Goal: Information Seeking & Learning: Learn about a topic

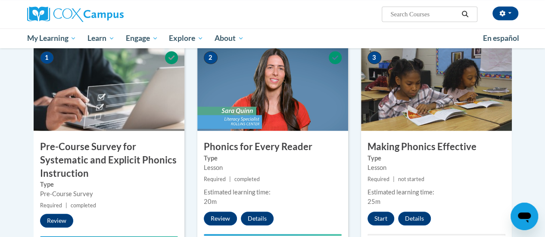
scroll to position [207, 0]
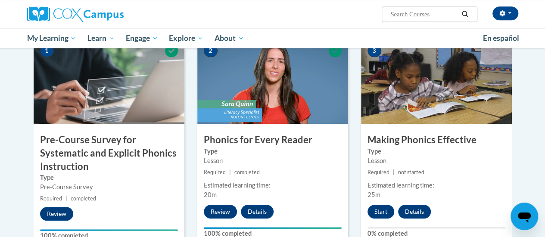
click at [264, 71] on img at bounding box center [272, 81] width 151 height 86
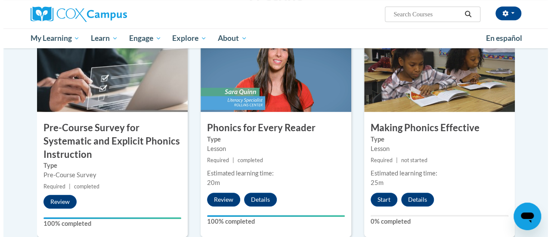
scroll to position [219, 0]
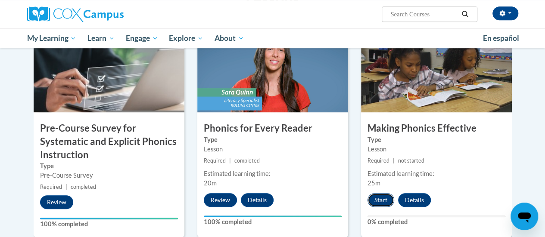
click at [380, 193] on button "Start" at bounding box center [380, 200] width 27 height 14
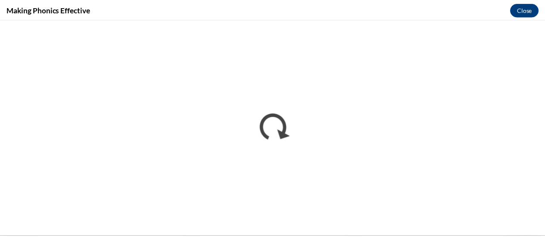
scroll to position [0, 0]
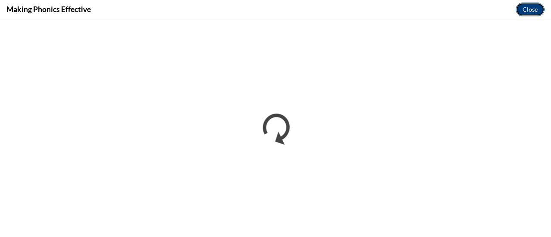
click at [524, 6] on button "Close" at bounding box center [530, 10] width 29 height 14
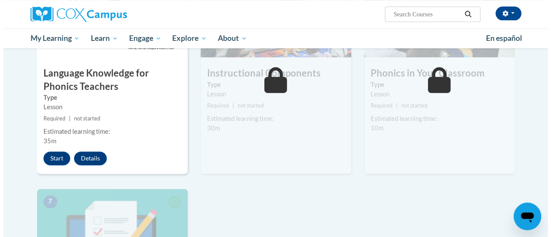
scroll to position [501, 0]
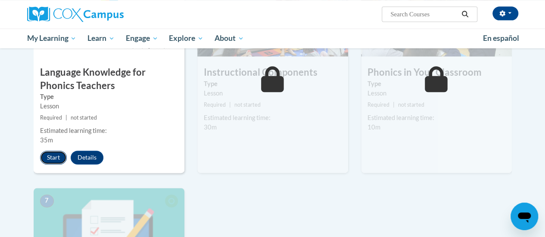
click at [52, 152] on button "Start" at bounding box center [53, 158] width 27 height 14
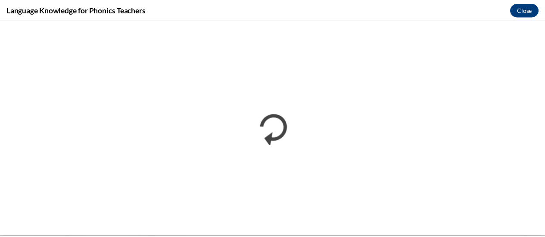
scroll to position [0, 0]
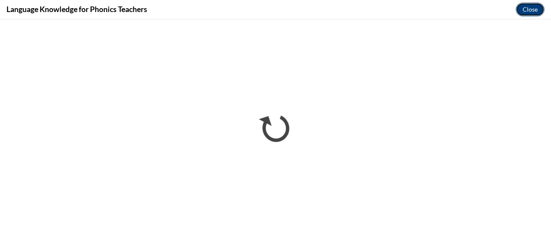
click at [528, 8] on button "Close" at bounding box center [530, 10] width 29 height 14
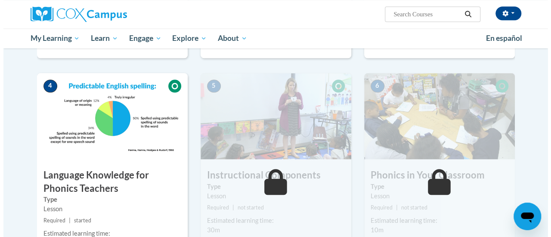
scroll to position [464, 0]
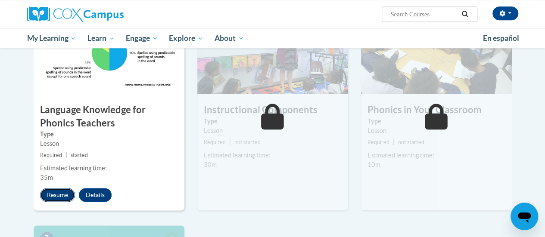
click at [58, 194] on button "Resume" at bounding box center [57, 195] width 35 height 14
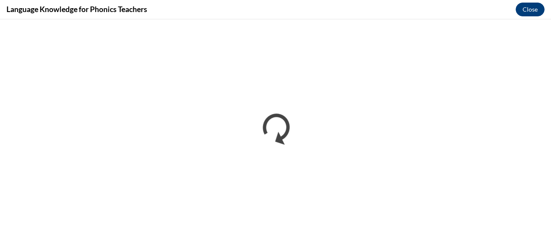
scroll to position [0, 0]
click at [530, 11] on button "Close" at bounding box center [530, 10] width 29 height 14
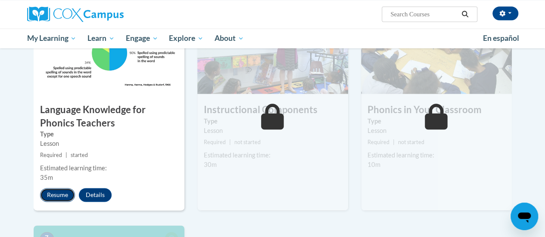
click at [58, 191] on button "Resume" at bounding box center [57, 195] width 35 height 14
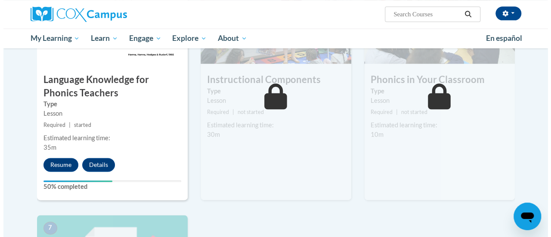
scroll to position [504, 0]
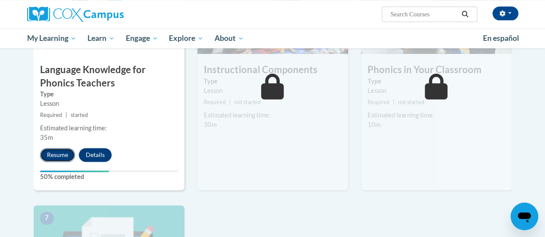
click at [57, 154] on button "Resume" at bounding box center [57, 155] width 35 height 14
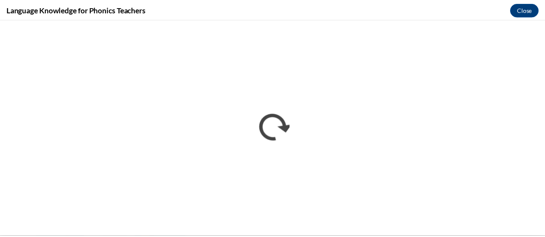
scroll to position [0, 0]
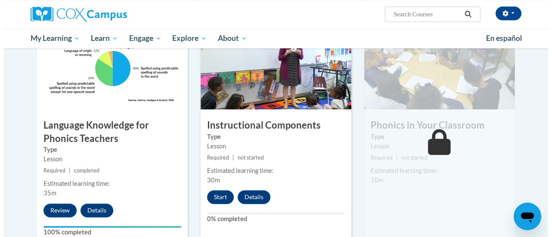
scroll to position [449, 0]
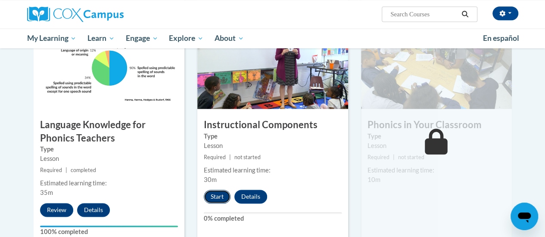
click at [215, 193] on button "Start" at bounding box center [217, 197] width 27 height 14
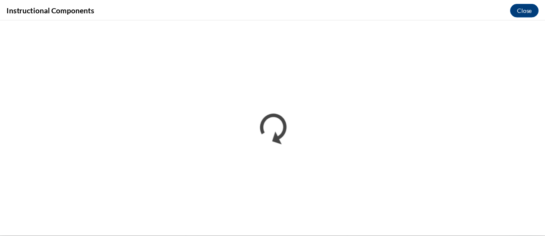
scroll to position [0, 0]
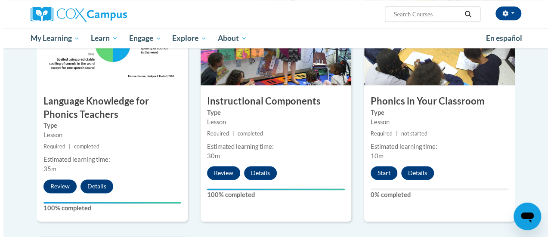
scroll to position [471, 0]
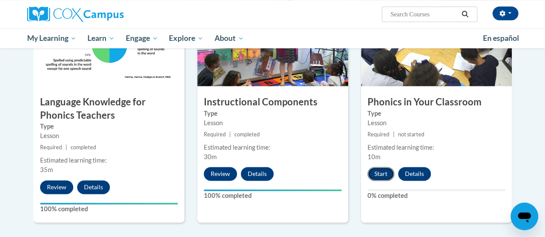
click at [378, 170] on button "Start" at bounding box center [380, 174] width 27 height 14
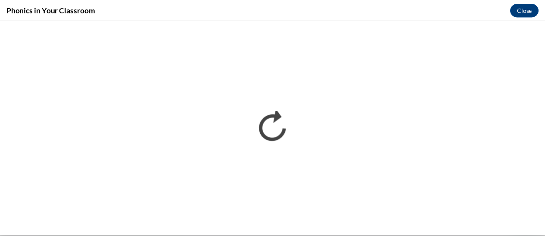
scroll to position [0, 0]
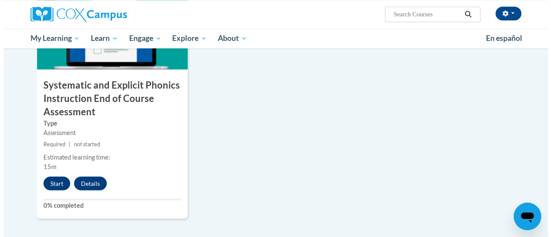
scroll to position [733, 0]
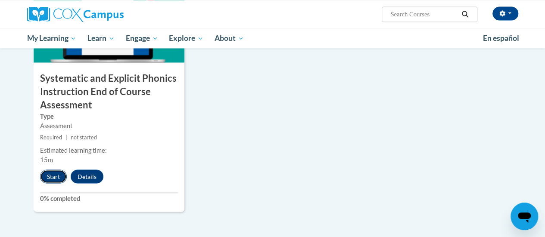
click at [47, 176] on button "Start" at bounding box center [53, 177] width 27 height 14
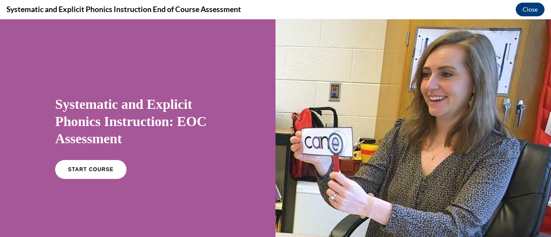
scroll to position [0, 0]
click at [104, 164] on link "START COURSE" at bounding box center [90, 170] width 75 height 20
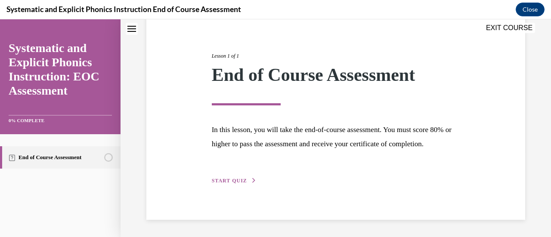
scroll to position [101, 0]
click at [240, 182] on span "START QUIZ" at bounding box center [229, 181] width 35 height 6
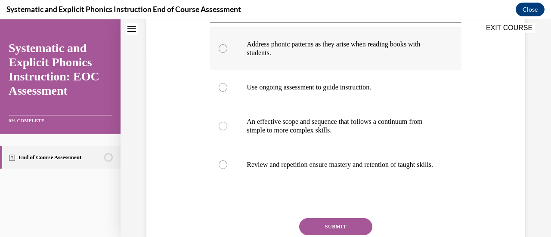
scroll to position [188, 0]
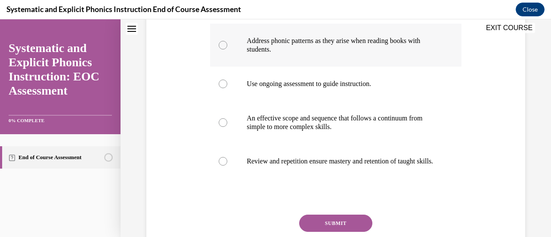
click at [223, 45] on div at bounding box center [223, 45] width 9 height 9
click at [344, 225] on button "SUBMIT" at bounding box center [335, 223] width 73 height 17
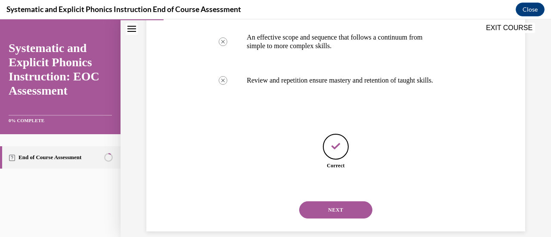
scroll to position [289, 0]
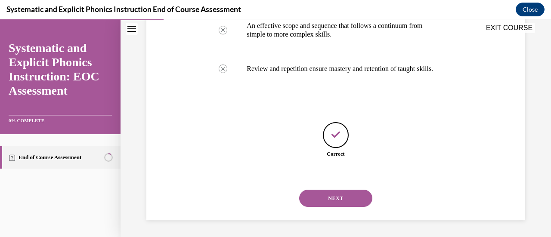
click at [336, 198] on button "NEXT" at bounding box center [335, 198] width 73 height 17
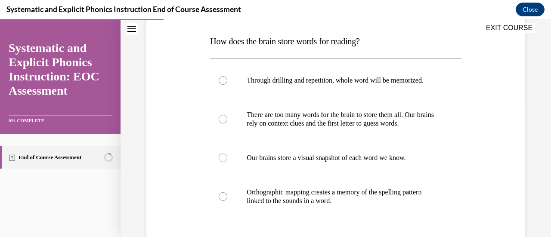
scroll to position [132, 0]
click at [221, 198] on div at bounding box center [223, 196] width 9 height 9
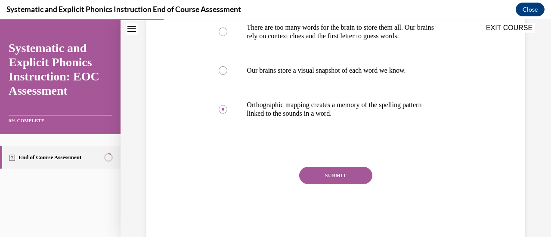
click at [319, 174] on button "SUBMIT" at bounding box center [335, 175] width 73 height 17
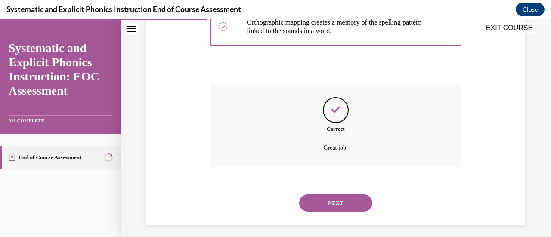
scroll to position [306, 0]
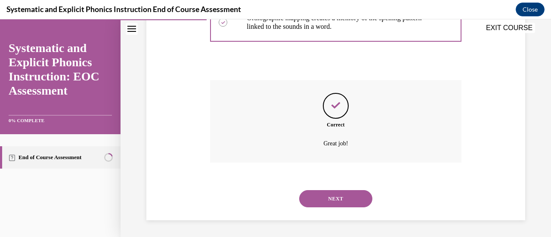
click at [336, 200] on button "NEXT" at bounding box center [335, 198] width 73 height 17
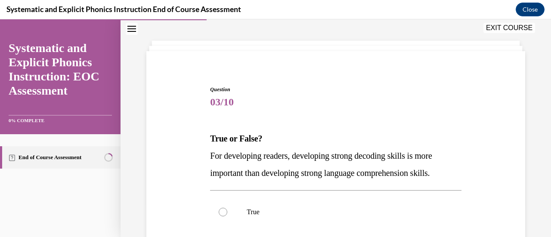
scroll to position [34, 0]
click at [220, 209] on div at bounding box center [223, 212] width 9 height 9
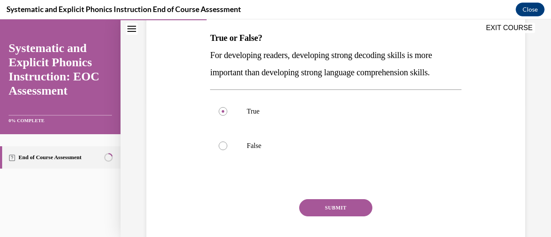
click at [352, 209] on button "SUBMIT" at bounding box center [335, 207] width 73 height 17
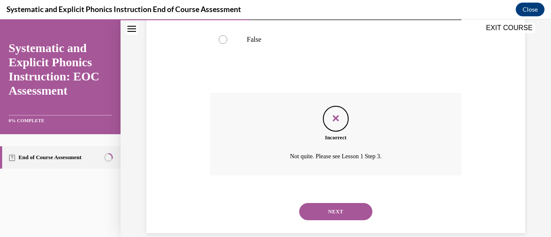
scroll to position [242, 0]
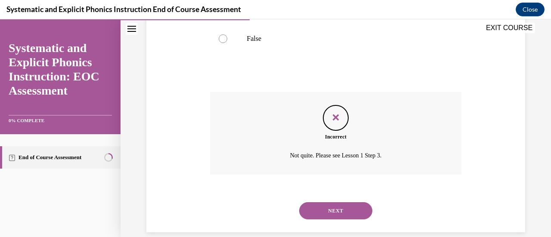
click at [339, 211] on button "NEXT" at bounding box center [335, 210] width 73 height 17
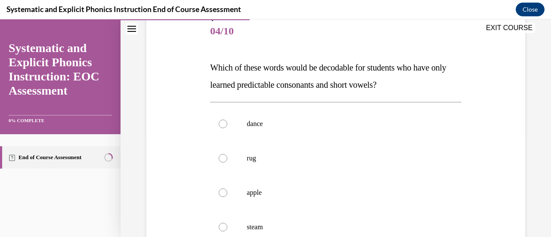
scroll to position [111, 0]
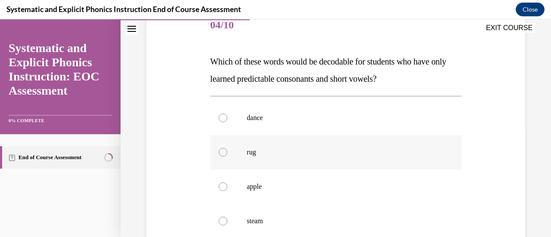
click at [222, 147] on div at bounding box center [335, 152] width 251 height 34
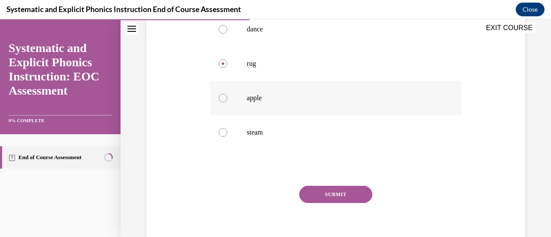
scroll to position [209, 0]
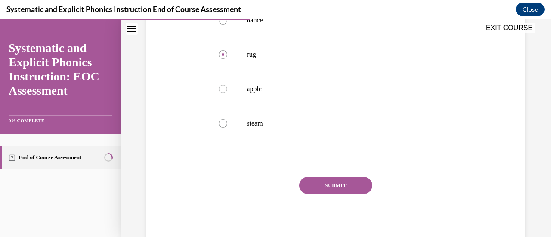
click at [341, 187] on button "SUBMIT" at bounding box center [335, 185] width 73 height 17
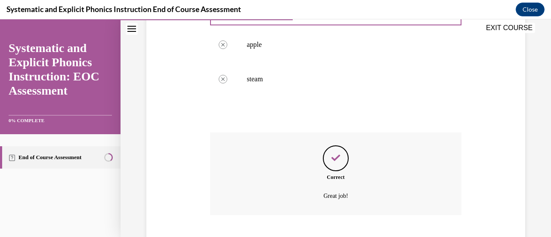
scroll to position [306, 0]
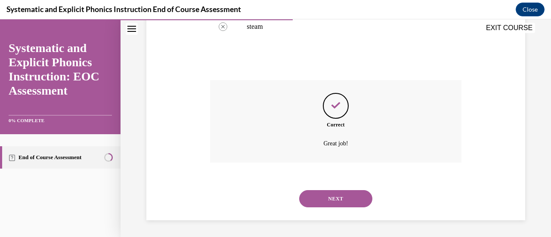
click at [338, 199] on button "NEXT" at bounding box center [335, 198] width 73 height 17
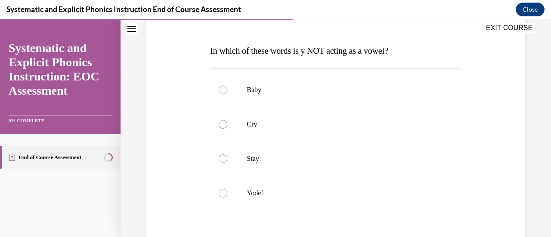
scroll to position [124, 0]
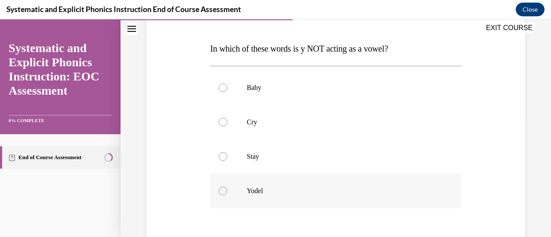
click at [222, 189] on div at bounding box center [223, 191] width 9 height 9
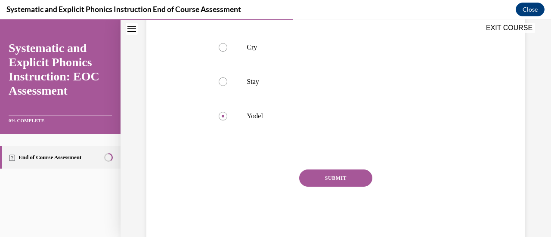
click at [341, 176] on button "SUBMIT" at bounding box center [335, 178] width 73 height 17
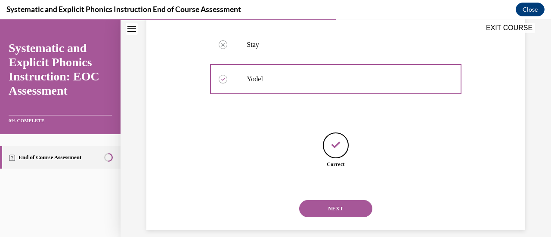
scroll to position [246, 0]
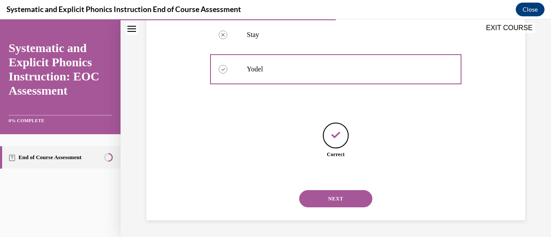
click at [339, 198] on button "NEXT" at bounding box center [335, 198] width 73 height 17
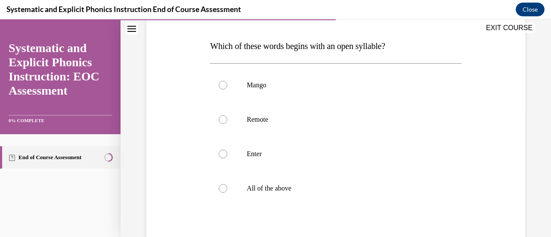
scroll to position [127, 0]
click at [220, 118] on div at bounding box center [223, 119] width 9 height 9
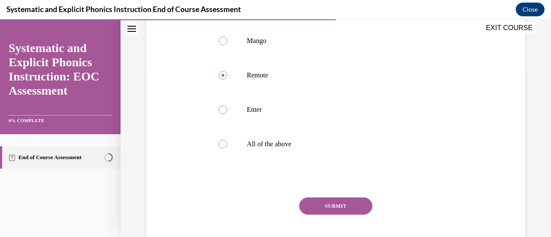
click at [332, 202] on button "SUBMIT" at bounding box center [335, 206] width 73 height 17
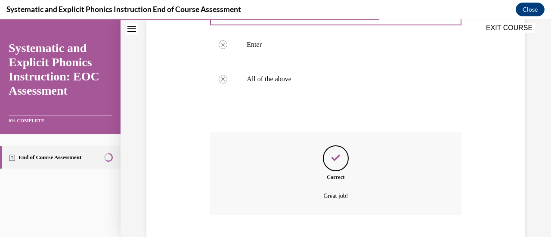
scroll to position [288, 0]
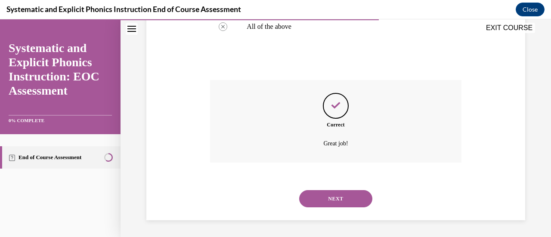
click at [336, 197] on button "NEXT" at bounding box center [335, 198] width 73 height 17
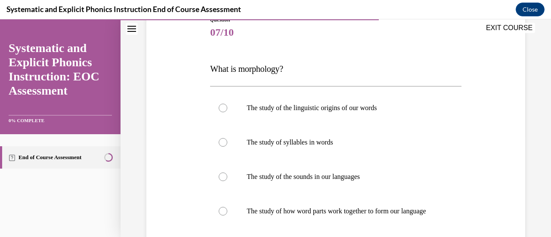
scroll to position [134, 0]
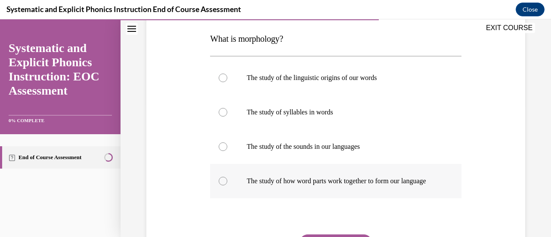
click at [224, 185] on div at bounding box center [223, 181] width 9 height 9
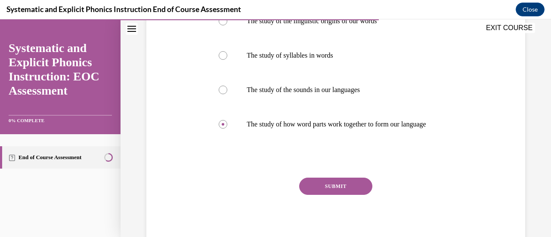
click at [322, 194] on button "SUBMIT" at bounding box center [335, 186] width 73 height 17
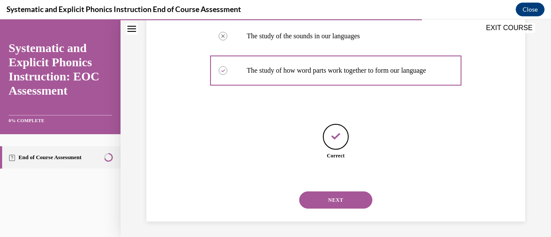
scroll to position [254, 0]
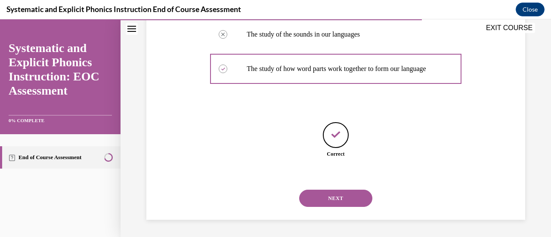
click at [323, 196] on button "NEXT" at bounding box center [335, 198] width 73 height 17
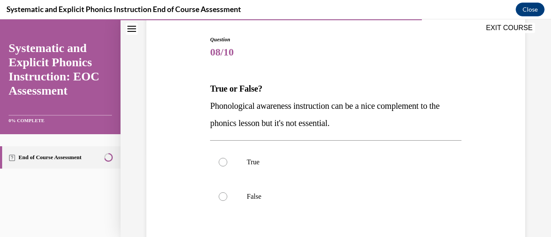
scroll to position [100, 0]
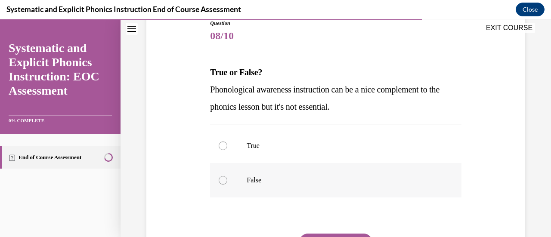
click at [221, 181] on div at bounding box center [223, 180] width 9 height 9
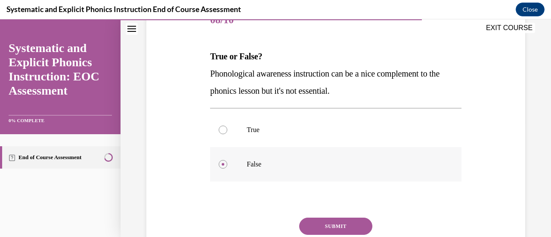
scroll to position [118, 0]
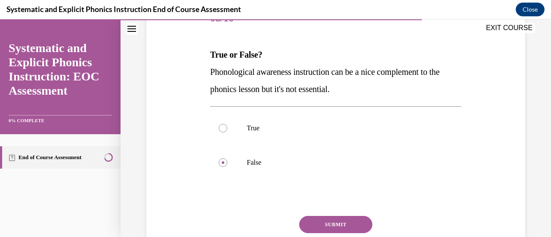
click at [345, 225] on button "SUBMIT" at bounding box center [335, 224] width 73 height 17
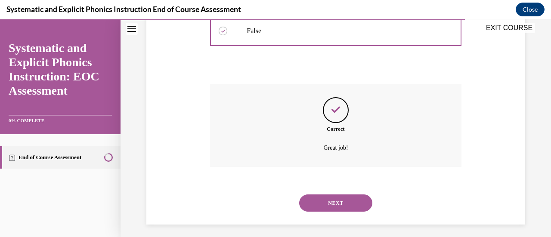
scroll to position [254, 0]
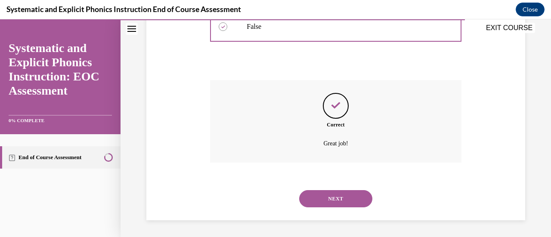
click at [347, 193] on button "NEXT" at bounding box center [335, 198] width 73 height 17
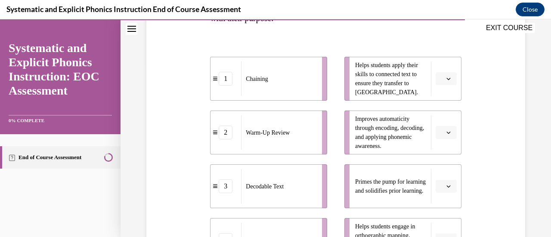
scroll to position [171, 0]
click at [446, 80] on icon "button" at bounding box center [448, 79] width 4 height 4
click at [441, 146] on div "3" at bounding box center [439, 149] width 21 height 17
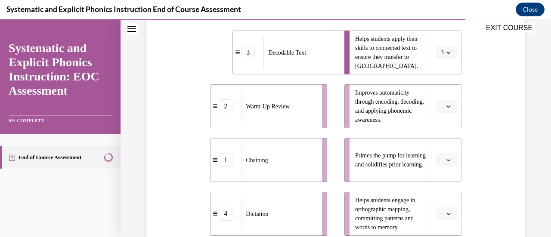
scroll to position [198, 0]
click at [446, 159] on icon "button" at bounding box center [448, 160] width 4 height 2
click at [437, 107] on span "2" at bounding box center [437, 106] width 3 height 7
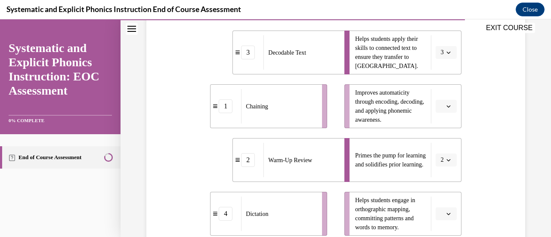
click at [443, 103] on button "button" at bounding box center [446, 106] width 21 height 13
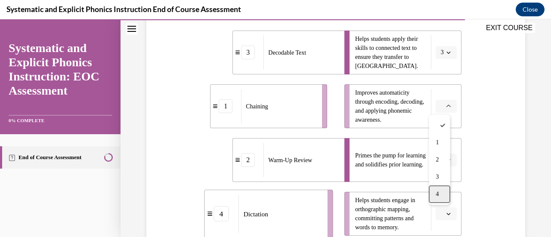
click at [440, 194] on div "4" at bounding box center [439, 194] width 21 height 17
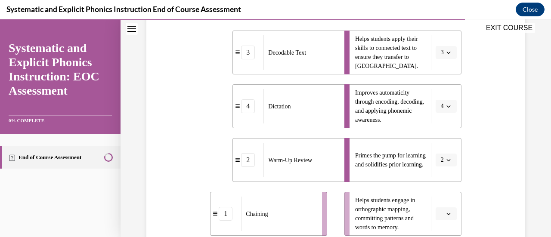
scroll to position [216, 0]
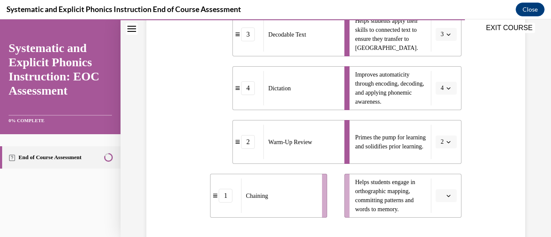
click at [446, 195] on icon "button" at bounding box center [448, 196] width 4 height 4
click at [439, 124] on span "1" at bounding box center [437, 125] width 3 height 7
click at [446, 198] on icon "button" at bounding box center [448, 196] width 4 height 4
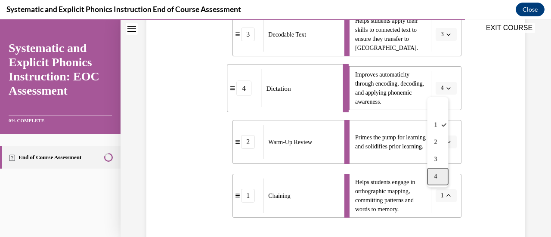
click at [438, 176] on div "4" at bounding box center [437, 176] width 21 height 17
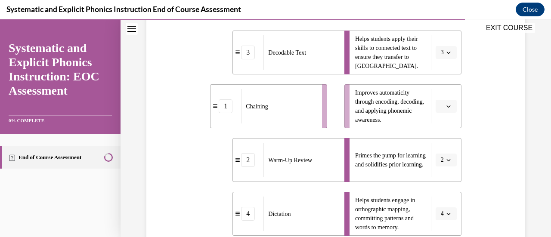
scroll to position [198, 0]
click at [446, 105] on span "button" at bounding box center [449, 106] width 6 height 6
click at [439, 136] on div "1" at bounding box center [439, 142] width 21 height 17
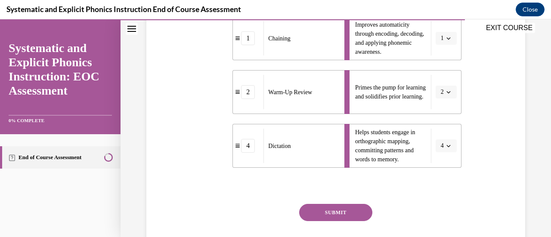
scroll to position [269, 0]
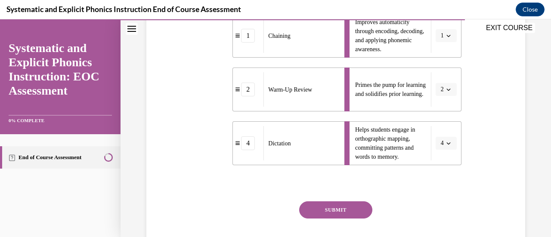
click at [342, 209] on button "SUBMIT" at bounding box center [335, 209] width 73 height 17
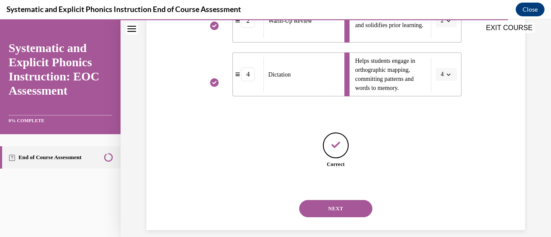
scroll to position [347, 0]
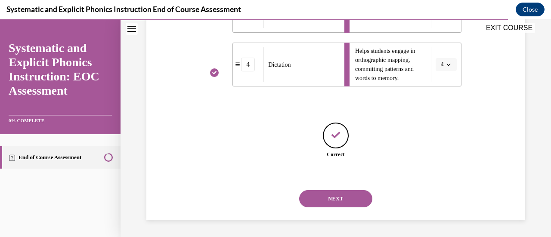
click at [344, 192] on button "NEXT" at bounding box center [335, 198] width 73 height 17
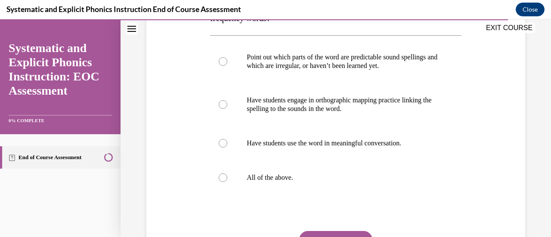
scroll to position [173, 0]
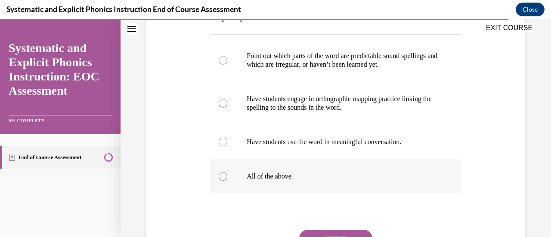
click at [223, 174] on div at bounding box center [223, 176] width 9 height 9
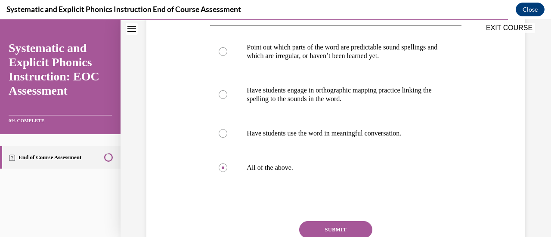
scroll to position [186, 0]
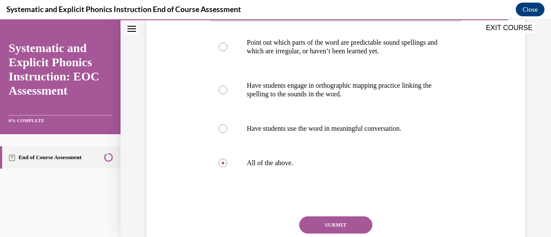
click at [340, 221] on button "SUBMIT" at bounding box center [335, 225] width 73 height 17
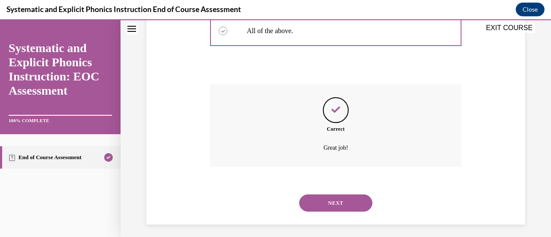
scroll to position [323, 0]
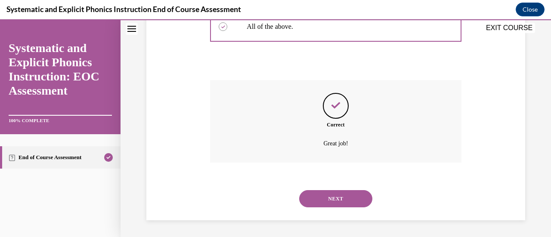
click at [341, 198] on button "NEXT" at bounding box center [335, 198] width 73 height 17
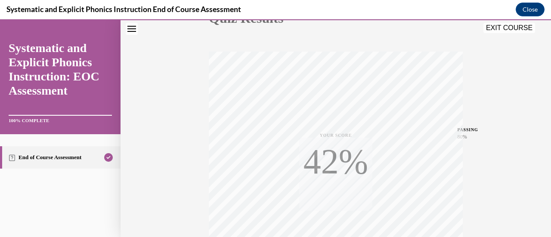
scroll to position [223, 0]
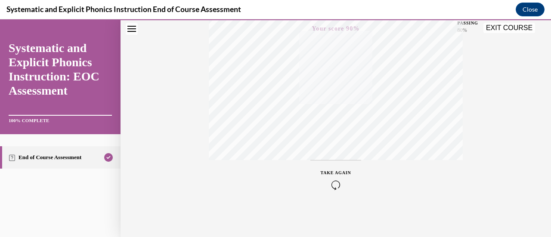
click at [502, 31] on button "EXIT COURSE" at bounding box center [509, 28] width 52 height 10
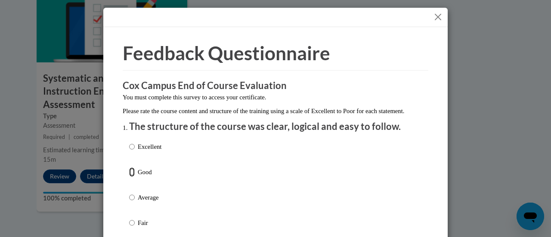
click at [129, 177] on input "Good" at bounding box center [132, 171] width 6 height 9
radio input "true"
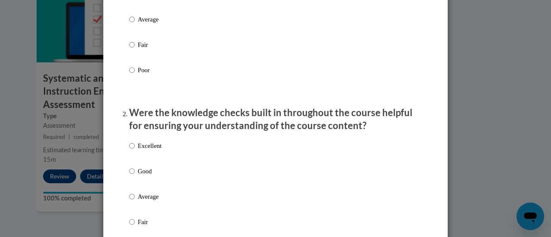
scroll to position [181, 0]
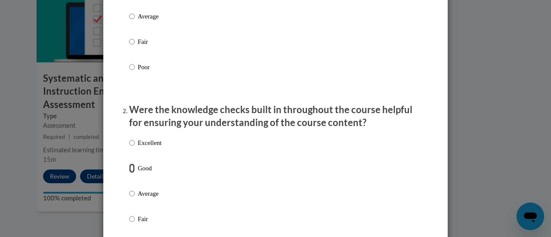
click at [129, 173] on input "Good" at bounding box center [132, 168] width 6 height 9
radio input "true"
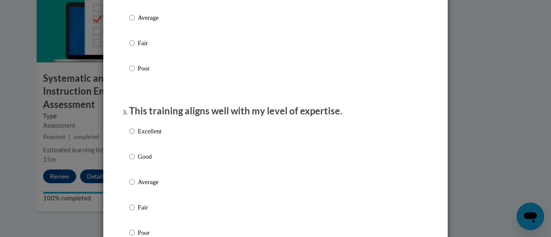
scroll to position [359, 0]
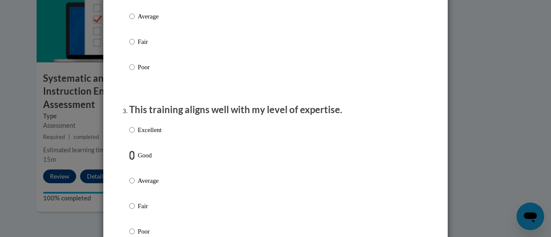
click at [129, 160] on input "Good" at bounding box center [132, 155] width 6 height 9
radio input "true"
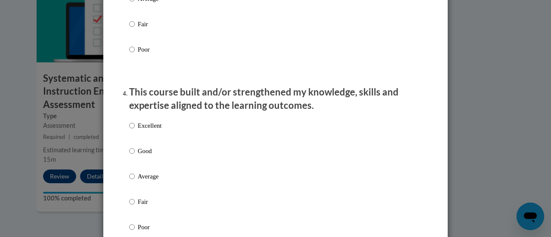
scroll to position [543, 0]
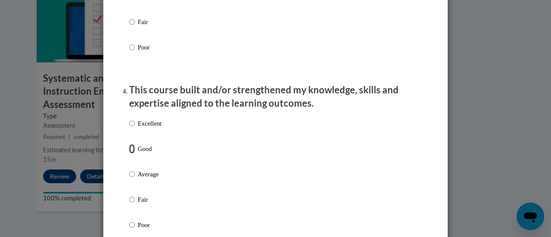
click at [129, 154] on input "Good" at bounding box center [132, 148] width 6 height 9
radio input "true"
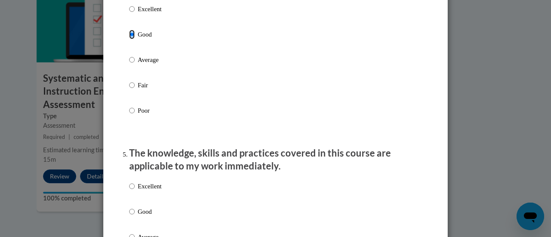
scroll to position [739, 0]
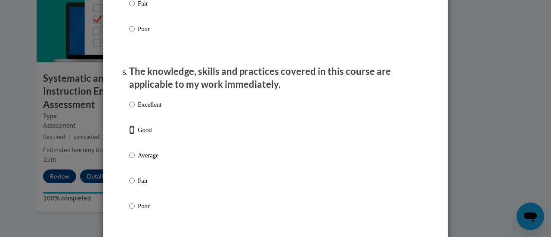
click at [129, 135] on input "Good" at bounding box center [132, 129] width 6 height 9
radio input "true"
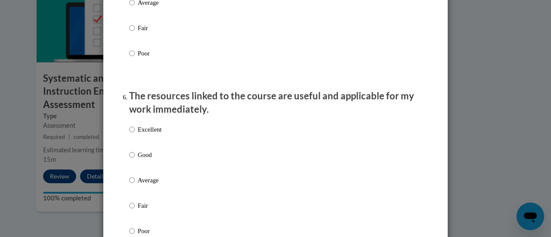
scroll to position [893, 0]
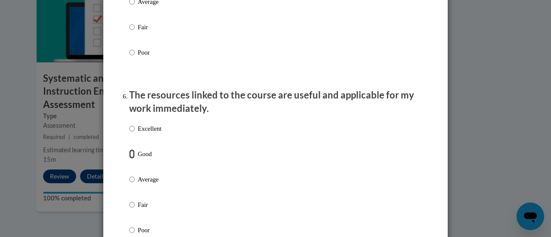
click at [129, 159] on input "Good" at bounding box center [132, 153] width 6 height 9
radio input "true"
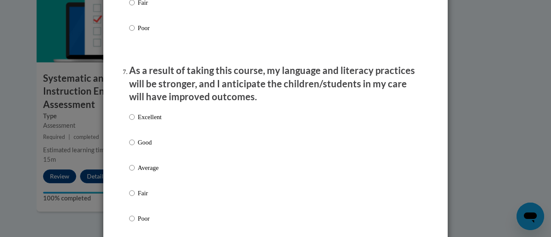
scroll to position [1100, 0]
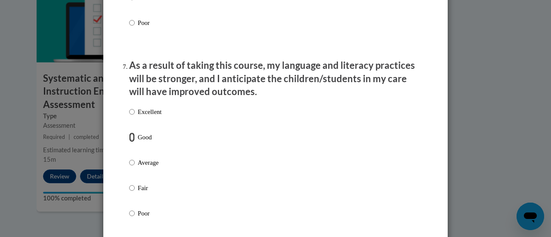
click at [130, 142] on input "Good" at bounding box center [132, 137] width 6 height 9
radio input "true"
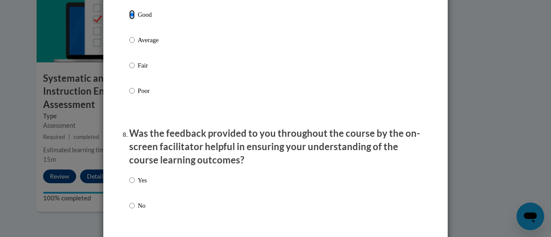
scroll to position [1224, 0]
click at [129, 185] on input "Yes" at bounding box center [132, 179] width 6 height 9
radio input "true"
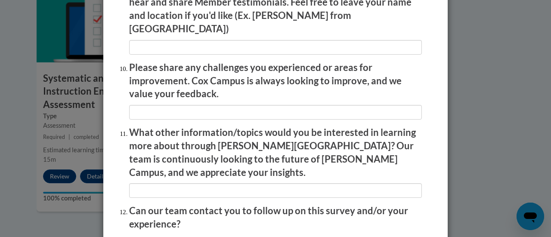
scroll to position [1553, 0]
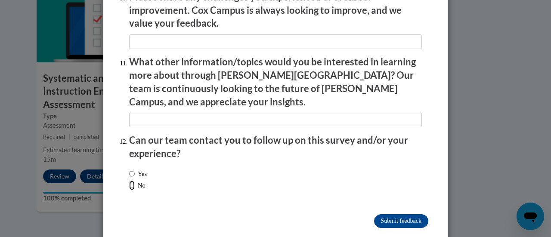
click at [129, 181] on input "No" at bounding box center [132, 185] width 6 height 9
radio input "true"
click at [397, 214] on input "Submit feedback" at bounding box center [401, 221] width 54 height 14
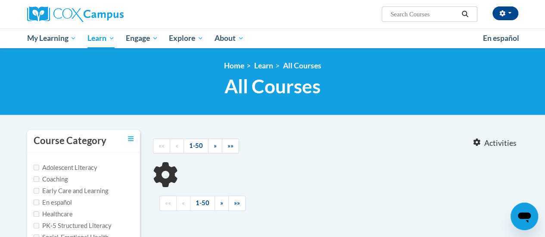
type input "reading fluency"
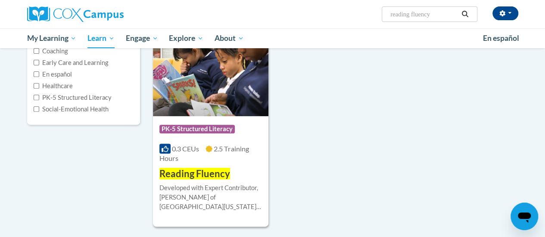
scroll to position [128, 0]
click at [208, 94] on img at bounding box center [210, 73] width 115 height 88
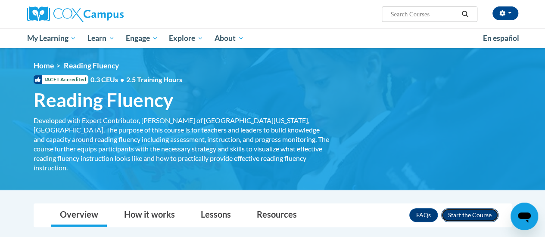
click at [458, 208] on button "Enroll" at bounding box center [469, 215] width 57 height 14
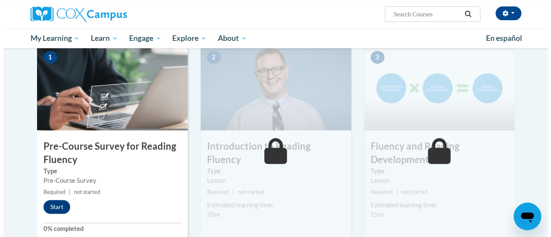
scroll to position [181, 0]
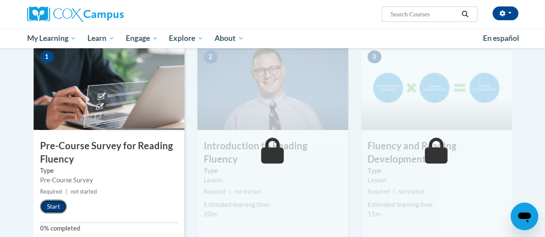
click at [50, 208] on button "Start" at bounding box center [53, 207] width 27 height 14
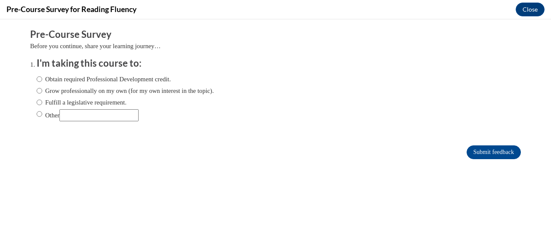
scroll to position [0, 0]
drag, startPoint x: 32, startPoint y: 102, endPoint x: 337, endPoint y: 149, distance: 308.3
click at [337, 149] on form "Pre-Course Survey Before you continue, share your learning journey… I'm taking …" at bounding box center [275, 98] width 491 height 140
click at [37, 103] on input "Fulfill a legislative requirement." at bounding box center [40, 102] width 6 height 9
radio input "true"
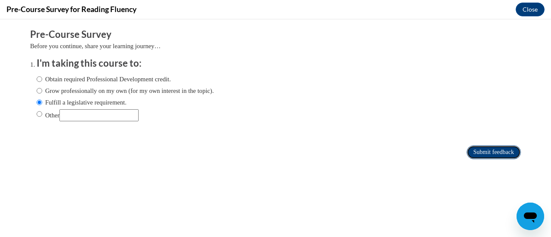
click at [467, 152] on input "Submit feedback" at bounding box center [494, 153] width 54 height 14
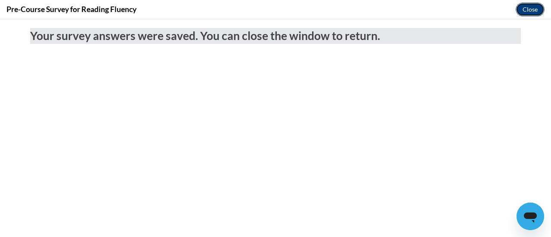
click at [530, 11] on button "Close" at bounding box center [530, 10] width 29 height 14
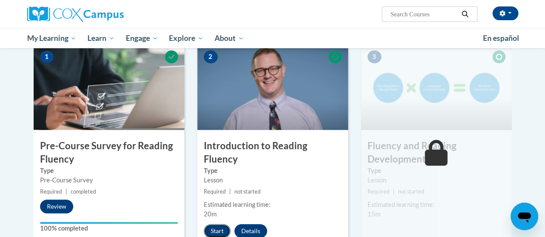
click at [214, 224] on button "Start" at bounding box center [217, 231] width 27 height 14
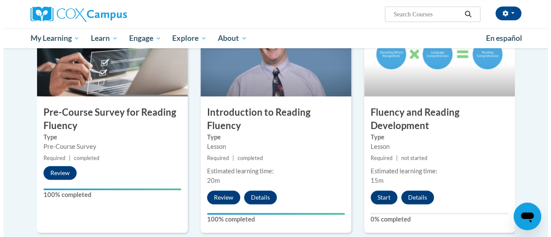
scroll to position [215, 0]
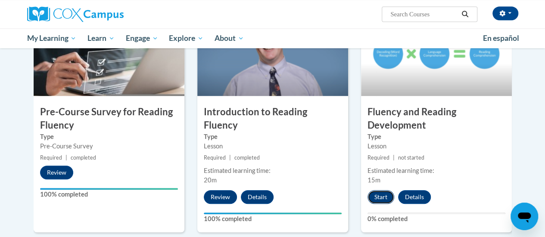
click at [384, 198] on button "Start" at bounding box center [380, 197] width 27 height 14
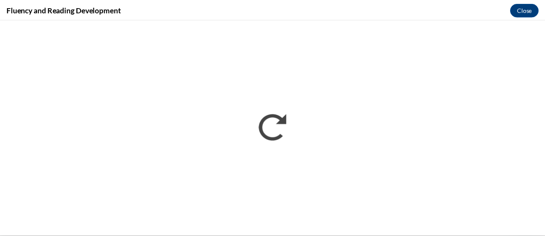
scroll to position [0, 0]
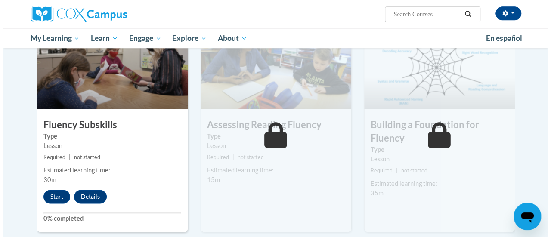
scroll to position [444, 0]
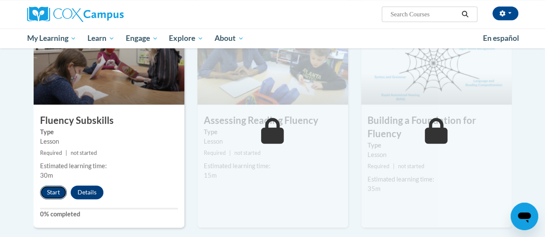
click at [46, 189] on button "Start" at bounding box center [53, 193] width 27 height 14
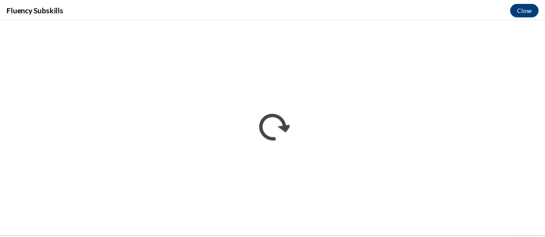
scroll to position [0, 0]
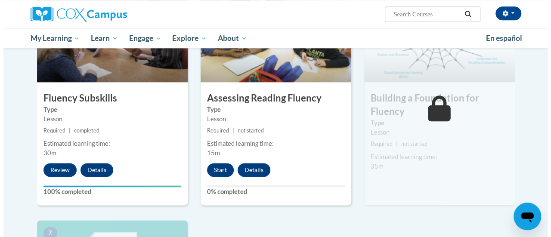
scroll to position [467, 0]
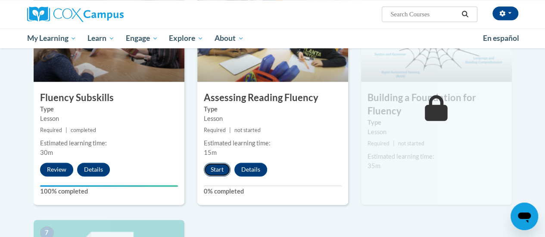
click at [221, 167] on button "Start" at bounding box center [217, 170] width 27 height 14
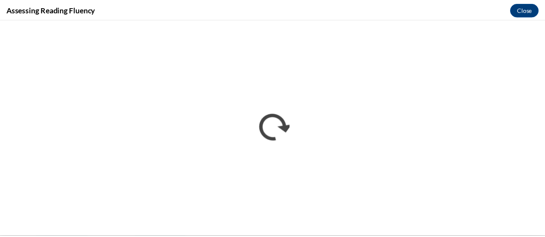
scroll to position [0, 0]
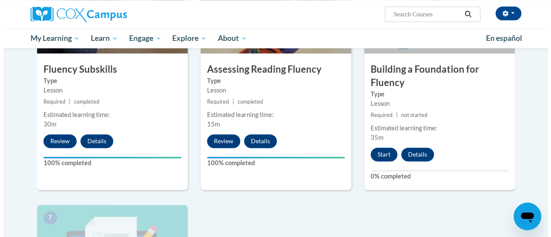
scroll to position [498, 0]
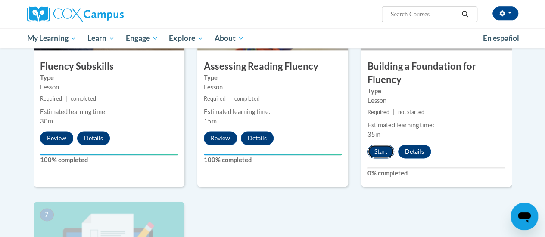
click at [377, 149] on button "Start" at bounding box center [380, 152] width 27 height 14
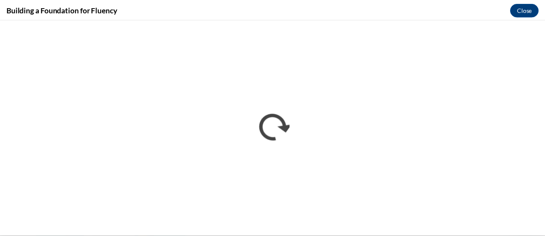
scroll to position [0, 0]
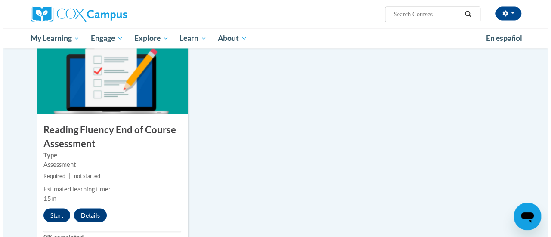
scroll to position [672, 0]
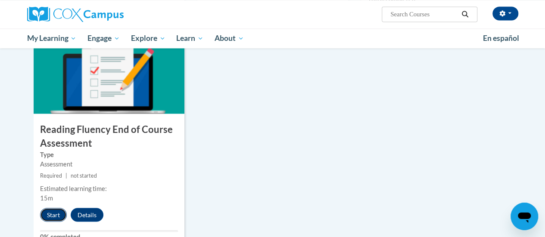
click at [55, 212] on button "Start" at bounding box center [53, 215] width 27 height 14
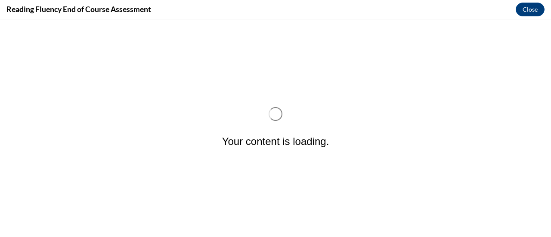
scroll to position [0, 0]
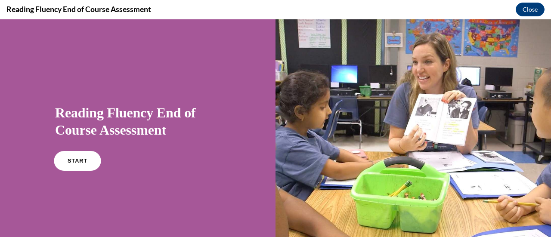
click at [74, 161] on span "START" at bounding box center [78, 161] width 20 height 6
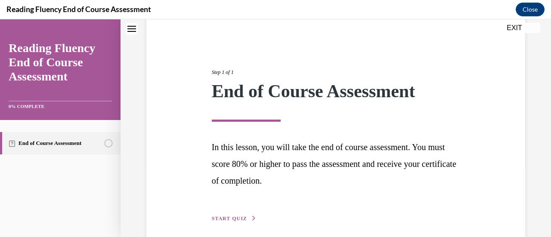
scroll to position [108, 0]
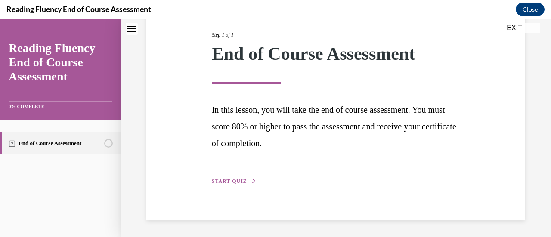
click at [242, 180] on span "START QUIZ" at bounding box center [229, 181] width 35 height 6
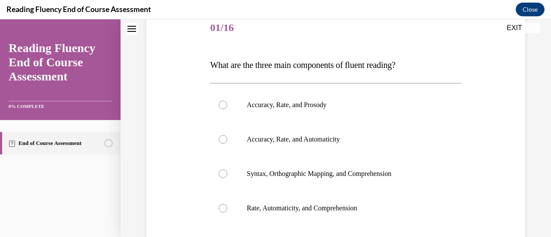
scroll to position [96, 0]
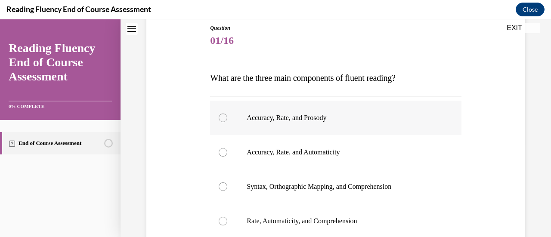
click at [221, 115] on div at bounding box center [223, 118] width 9 height 9
click at [221, 115] on input "Accuracy, Rate, and Prosody" at bounding box center [223, 118] width 9 height 9
radio input "true"
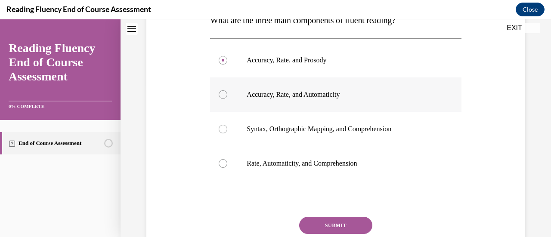
scroll to position [158, 0]
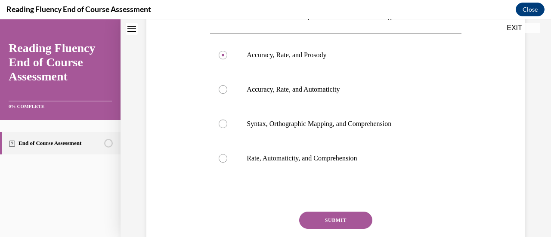
click at [338, 221] on button "SUBMIT" at bounding box center [335, 220] width 73 height 17
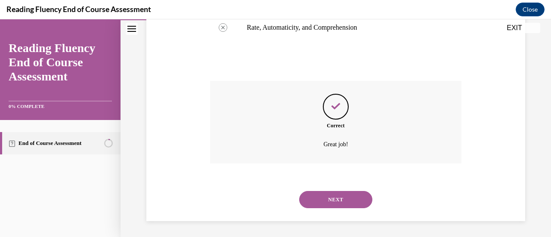
scroll to position [290, 0]
click at [340, 192] on button "NEXT" at bounding box center [335, 198] width 73 height 17
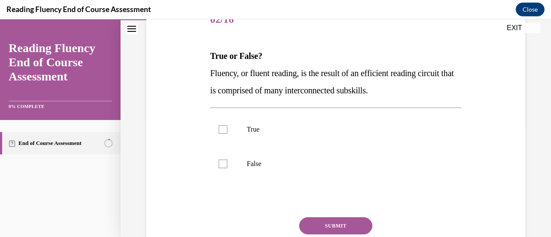
scroll to position [117, 0]
click at [221, 125] on div at bounding box center [223, 129] width 9 height 9
click at [221, 125] on input "True" at bounding box center [223, 129] width 9 height 9
checkbox input "true"
click at [338, 220] on button "SUBMIT" at bounding box center [335, 225] width 73 height 17
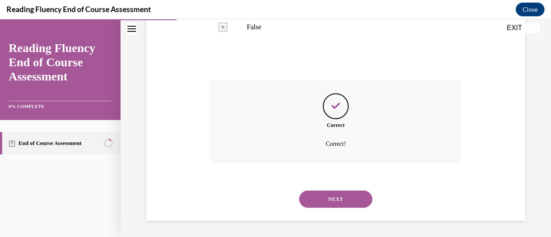
scroll to position [254, 0]
click at [334, 195] on button "NEXT" at bounding box center [335, 198] width 73 height 17
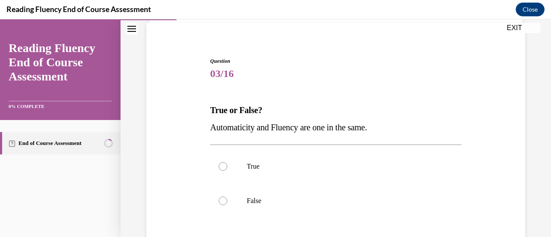
scroll to position [65, 0]
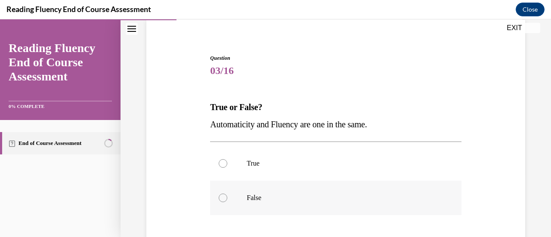
click at [219, 195] on div at bounding box center [223, 198] width 9 height 9
click at [219, 195] on input "False" at bounding box center [223, 198] width 9 height 9
radio input "true"
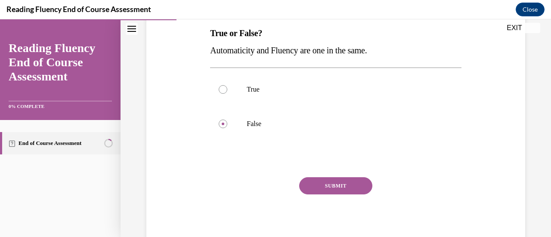
click at [352, 186] on button "SUBMIT" at bounding box center [335, 185] width 73 height 17
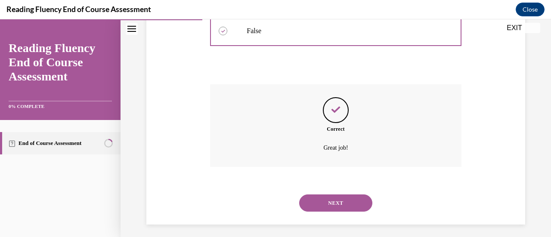
scroll to position [237, 0]
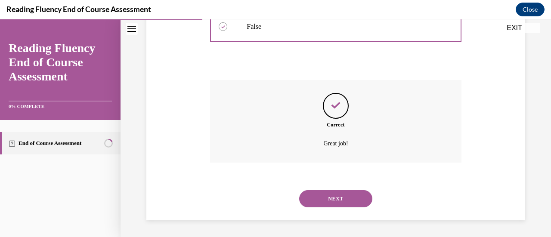
click at [348, 198] on button "NEXT" at bounding box center [335, 198] width 73 height 17
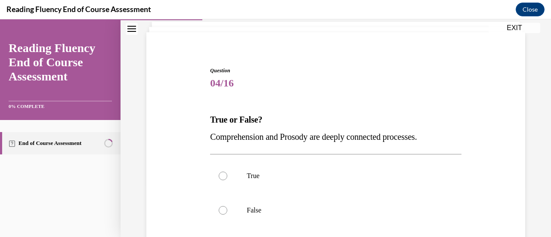
scroll to position [53, 0]
click at [220, 176] on div at bounding box center [223, 175] width 9 height 9
click at [220, 176] on input "True" at bounding box center [223, 175] width 9 height 9
radio input "true"
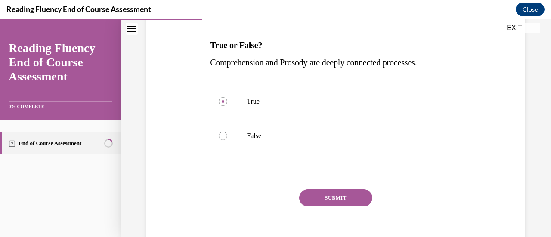
click at [344, 196] on button "SUBMIT" at bounding box center [335, 197] width 73 height 17
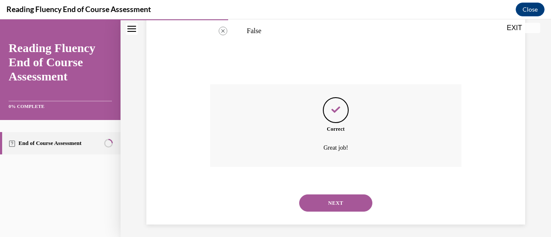
scroll to position [237, 0]
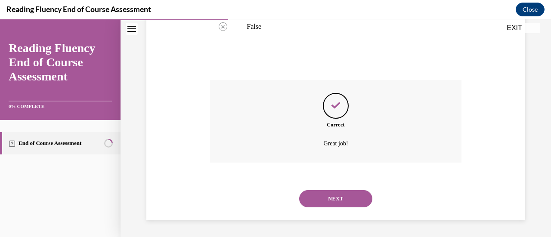
click at [344, 196] on button "NEXT" at bounding box center [335, 198] width 73 height 17
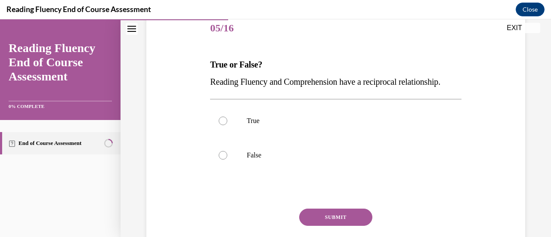
scroll to position [108, 0]
click at [220, 125] on div at bounding box center [223, 120] width 9 height 9
click at [220, 125] on input "True" at bounding box center [223, 120] width 9 height 9
radio input "true"
click at [343, 226] on button "SUBMIT" at bounding box center [335, 216] width 73 height 17
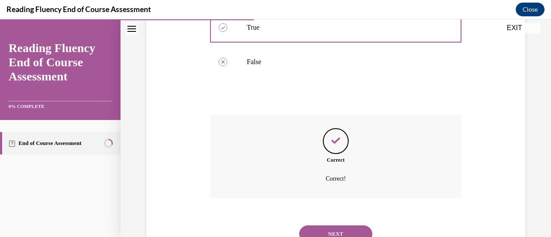
scroll to position [254, 0]
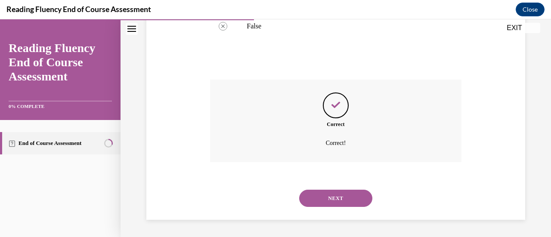
click at [335, 199] on button "NEXT" at bounding box center [335, 198] width 73 height 17
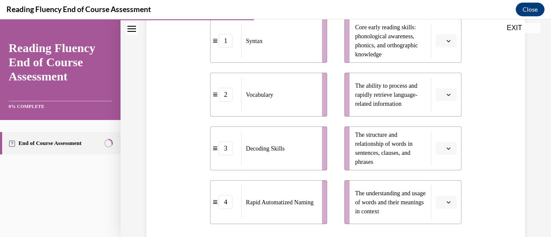
scroll to position [208, 0]
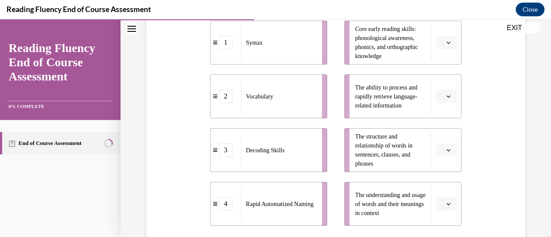
click at [446, 97] on span "button" at bounding box center [449, 96] width 6 height 6
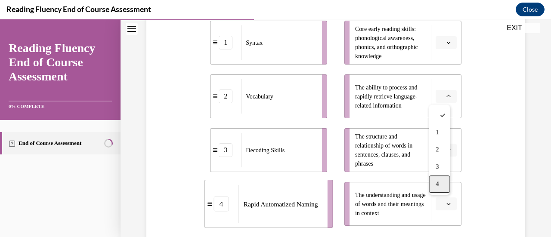
click at [437, 182] on span "4" at bounding box center [437, 184] width 3 height 7
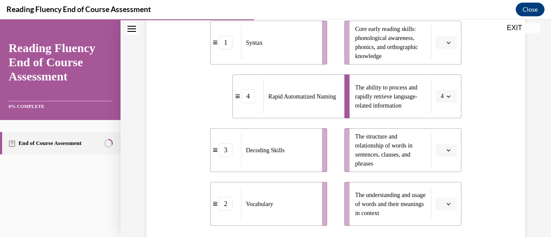
click at [446, 43] on icon "button" at bounding box center [448, 42] width 4 height 4
click at [435, 109] on div "3" at bounding box center [439, 113] width 21 height 17
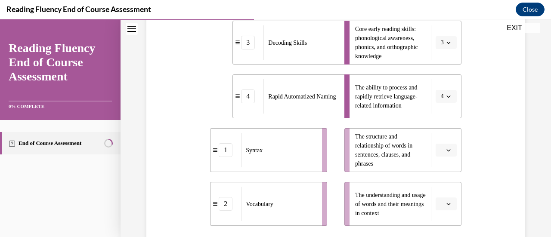
click at [443, 200] on button "button" at bounding box center [446, 204] width 21 height 13
click at [439, 152] on div "2" at bounding box center [439, 150] width 21 height 17
click at [446, 149] on icon "button" at bounding box center [448, 150] width 4 height 4
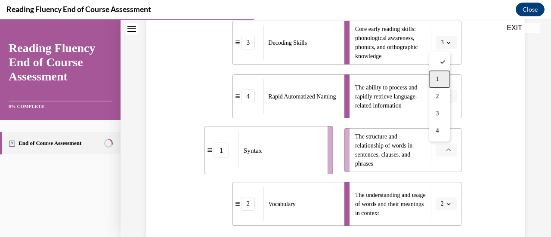
click at [436, 79] on span "1" at bounding box center [437, 79] width 3 height 7
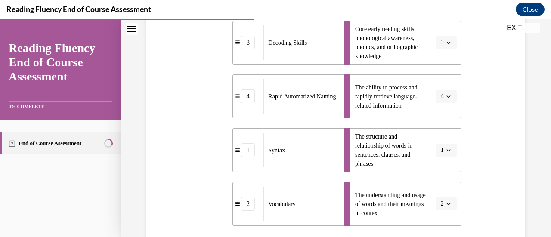
click at [447, 204] on button "2" at bounding box center [446, 204] width 21 height 13
click at [441, 131] on div "1" at bounding box center [437, 132] width 21 height 17
click at [446, 151] on icon "button" at bounding box center [448, 150] width 4 height 2
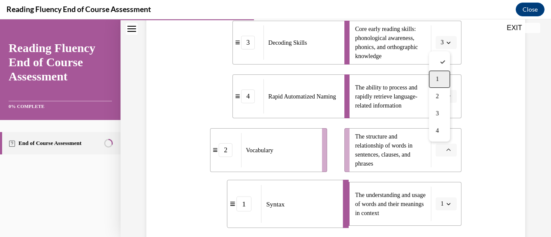
click at [435, 78] on div "1" at bounding box center [439, 79] width 21 height 17
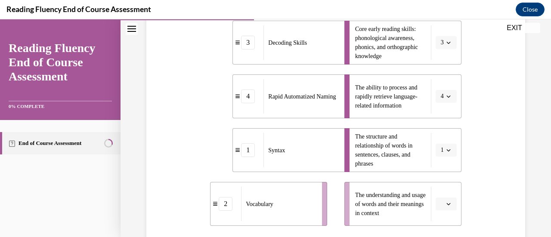
click at [446, 203] on icon "button" at bounding box center [448, 204] width 4 height 4
click at [439, 151] on span "2" at bounding box center [437, 150] width 3 height 7
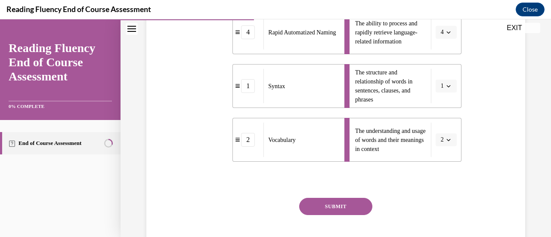
click at [346, 206] on button "SUBMIT" at bounding box center [335, 206] width 73 height 17
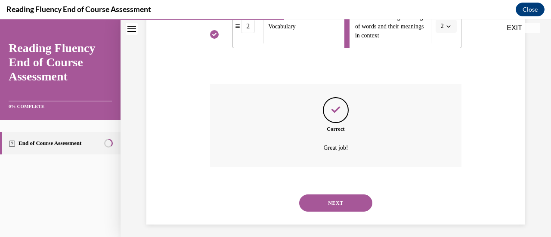
scroll to position [390, 0]
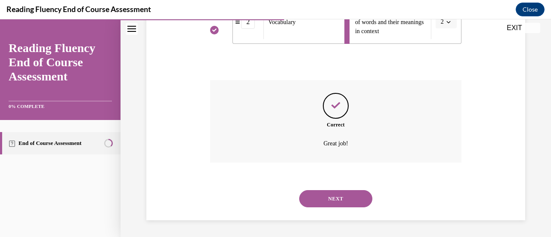
click at [341, 199] on button "NEXT" at bounding box center [335, 198] width 73 height 17
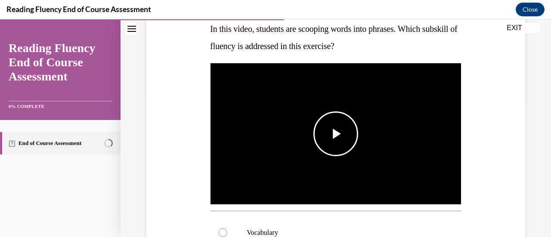
scroll to position [141, 0]
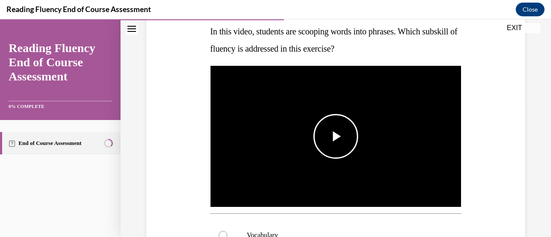
click at [336, 136] on span "Video player" at bounding box center [336, 136] width 0 height 0
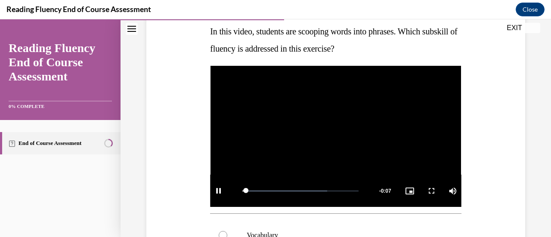
scroll to position [148, 0]
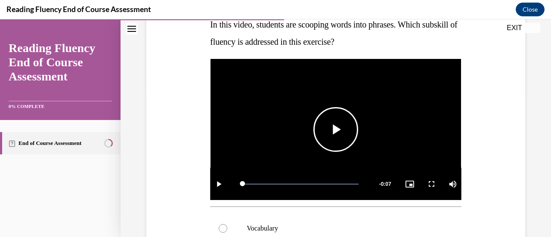
click at [336, 130] on span "Video player" at bounding box center [336, 130] width 0 height 0
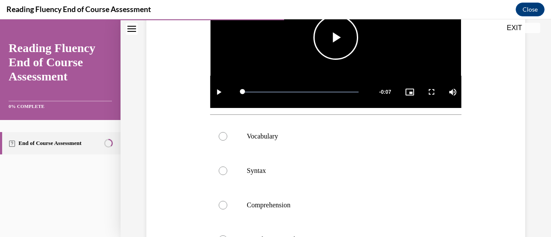
scroll to position [237, 0]
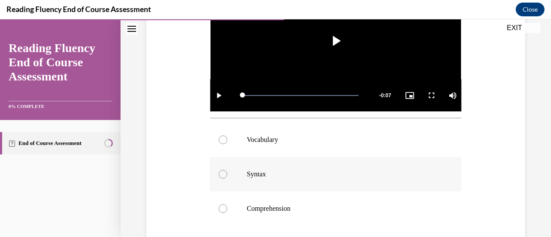
click at [221, 171] on div at bounding box center [223, 174] width 9 height 9
click at [221, 171] on input "Syntax" at bounding box center [223, 174] width 9 height 9
radio input "true"
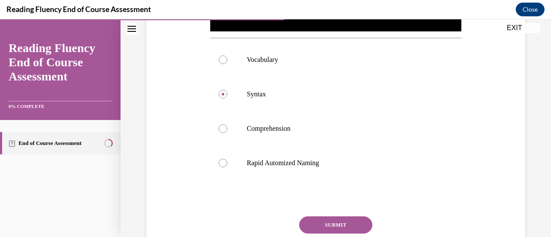
click at [341, 218] on button "SUBMIT" at bounding box center [335, 225] width 73 height 17
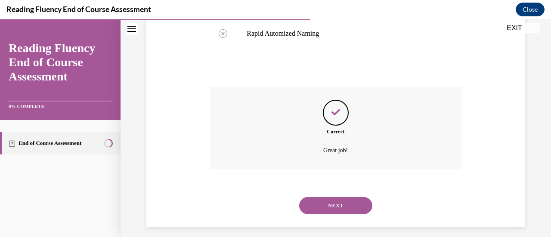
scroll to position [451, 0]
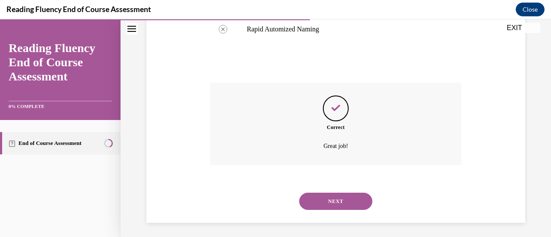
click at [341, 198] on button "NEXT" at bounding box center [335, 201] width 73 height 17
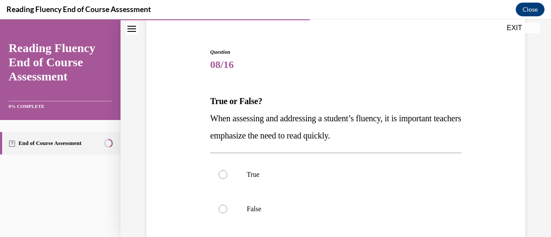
scroll to position [72, 0]
click at [223, 210] on div at bounding box center [223, 209] width 9 height 9
click at [223, 210] on input "False" at bounding box center [223, 209] width 9 height 9
radio input "true"
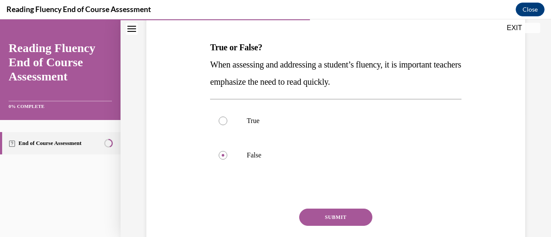
click at [350, 217] on button "SUBMIT" at bounding box center [335, 217] width 73 height 17
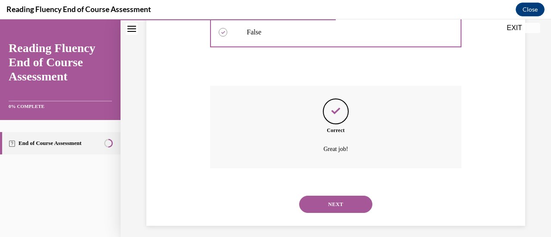
scroll to position [254, 0]
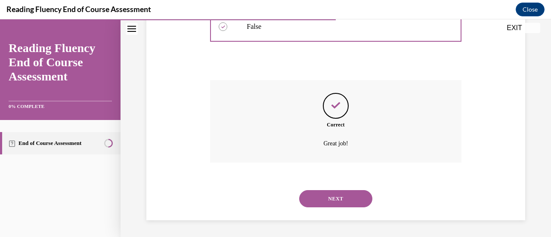
click at [348, 198] on button "NEXT" at bounding box center [335, 198] width 73 height 17
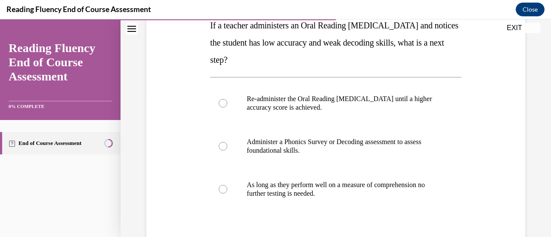
scroll to position [151, 0]
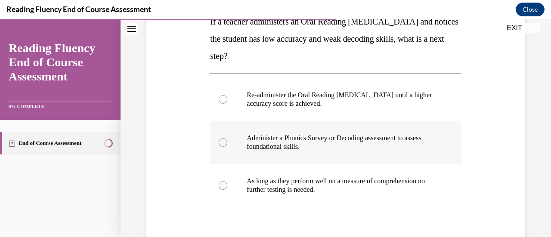
click at [224, 140] on div at bounding box center [223, 142] width 9 height 9
click at [224, 140] on input "Administer a Phonics Survey or Decoding assessment to assess foundational skill…" at bounding box center [223, 142] width 9 height 9
radio input "true"
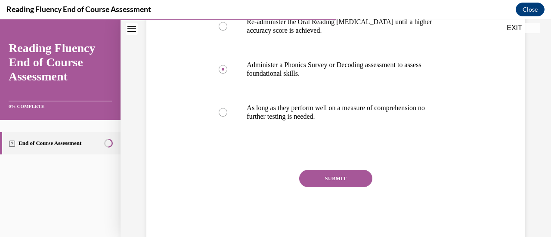
click at [344, 179] on button "SUBMIT" at bounding box center [335, 178] width 73 height 17
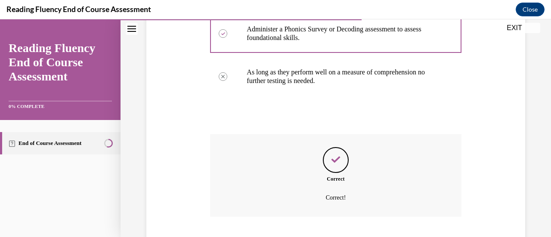
scroll to position [314, 0]
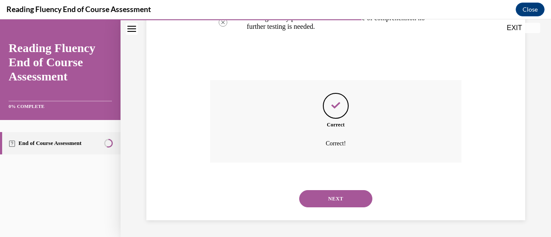
click at [341, 199] on button "NEXT" at bounding box center [335, 198] width 73 height 17
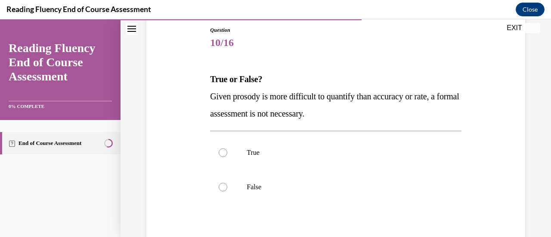
scroll to position [94, 0]
click at [221, 183] on div at bounding box center [223, 187] width 9 height 9
click at [221, 183] on input "False" at bounding box center [223, 187] width 9 height 9
radio input "true"
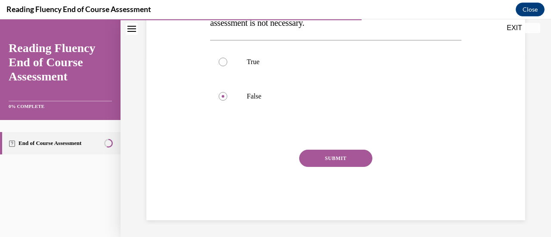
click at [327, 161] on button "SUBMIT" at bounding box center [335, 158] width 73 height 17
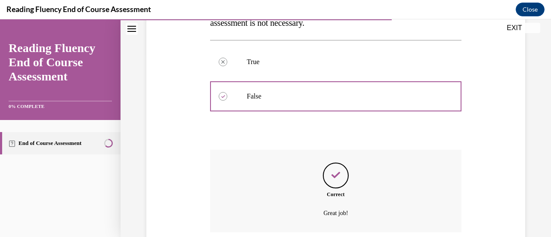
click at [327, 161] on div "Question 10/16 True or False? Given prosody is more difficult to quantify than …" at bounding box center [335, 112] width 251 height 355
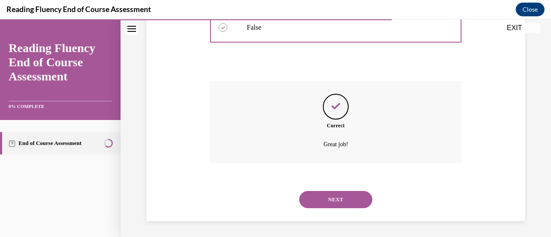
scroll to position [254, 0]
click at [334, 200] on button "NEXT" at bounding box center [335, 198] width 73 height 17
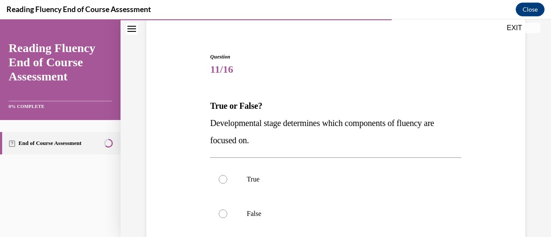
scroll to position [71, 0]
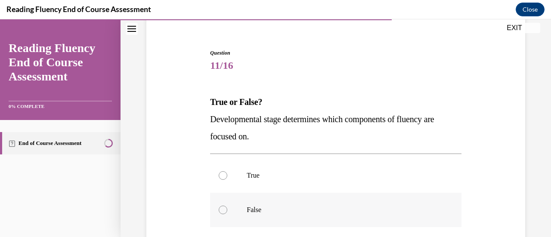
click at [220, 211] on div at bounding box center [223, 210] width 9 height 9
click at [220, 211] on input "False" at bounding box center [223, 210] width 9 height 9
radio input "true"
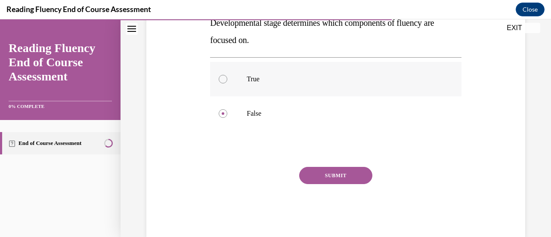
click at [224, 79] on div at bounding box center [223, 79] width 9 height 9
click at [224, 79] on input "True" at bounding box center [223, 79] width 9 height 9
radio input "true"
click at [338, 174] on button "SUBMIT" at bounding box center [335, 175] width 73 height 17
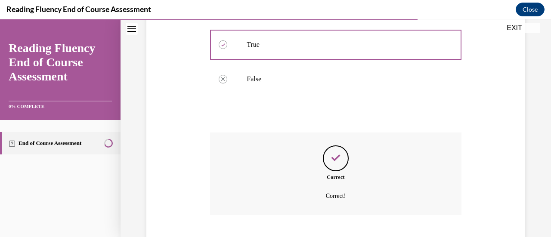
scroll to position [254, 0]
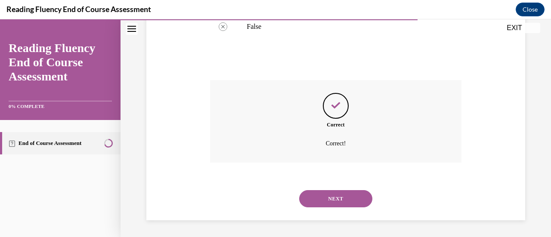
click at [344, 201] on button "NEXT" at bounding box center [335, 198] width 73 height 17
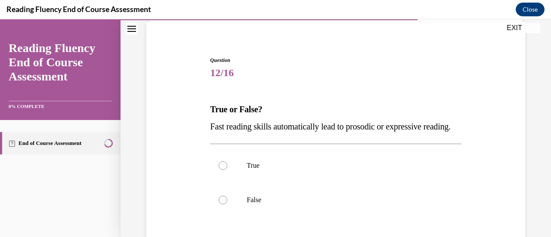
scroll to position [65, 0]
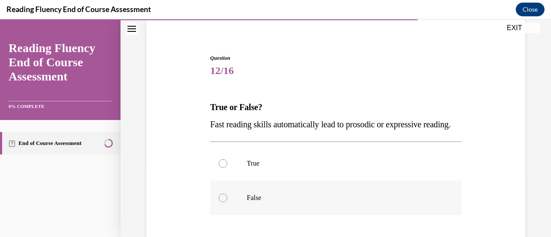
click at [225, 202] on div at bounding box center [223, 198] width 9 height 9
click at [225, 202] on input "False" at bounding box center [223, 198] width 9 height 9
radio input "true"
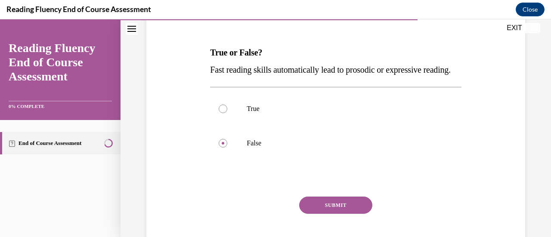
click at [329, 214] on button "SUBMIT" at bounding box center [335, 205] width 73 height 17
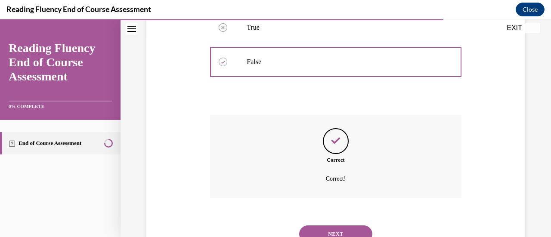
scroll to position [254, 0]
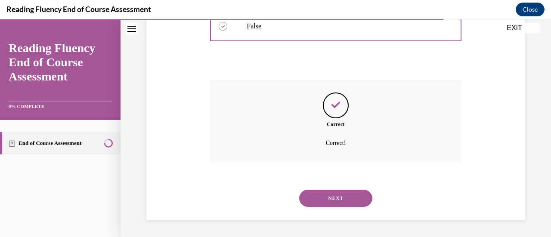
click at [332, 199] on button "NEXT" at bounding box center [335, 198] width 73 height 17
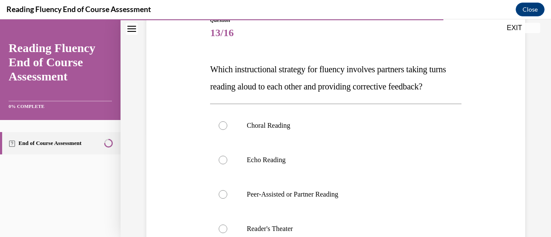
scroll to position [104, 0]
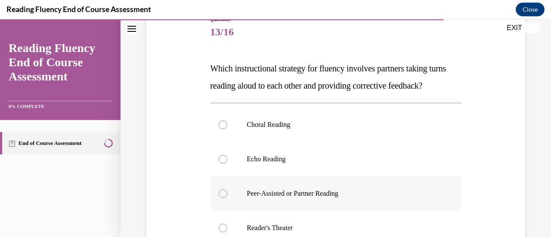
click at [222, 198] on div at bounding box center [223, 193] width 9 height 9
click at [222, 198] on input "Peer-Assisted or Partner Reading" at bounding box center [223, 193] width 9 height 9
radio input "true"
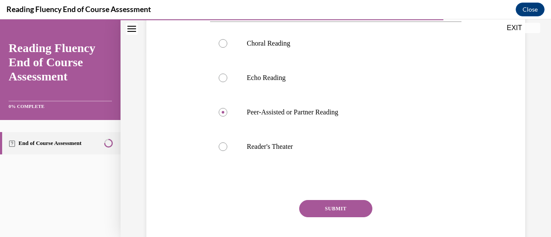
click at [346, 217] on button "SUBMIT" at bounding box center [335, 208] width 73 height 17
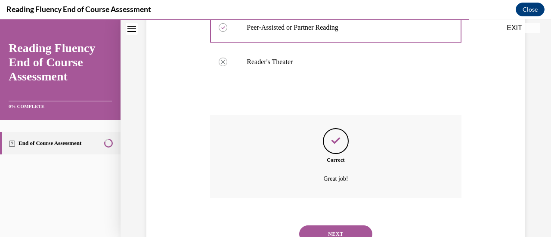
scroll to position [323, 0]
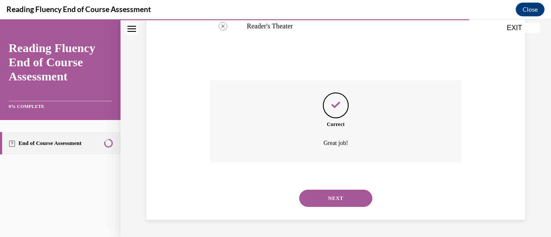
click at [343, 198] on button "NEXT" at bounding box center [335, 198] width 73 height 17
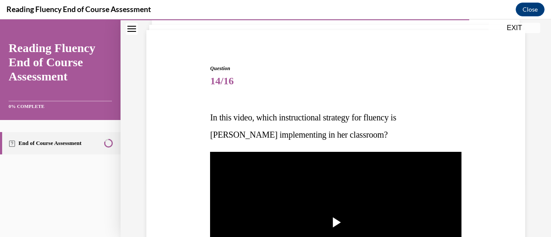
scroll to position [108, 0]
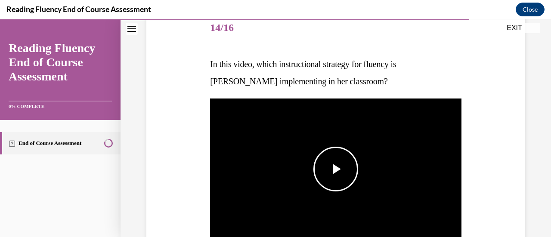
click at [336, 169] on span "Video player" at bounding box center [336, 169] width 0 height 0
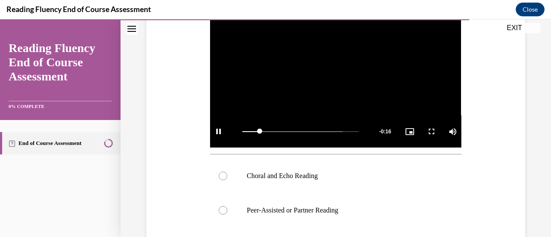
scroll to position [201, 0]
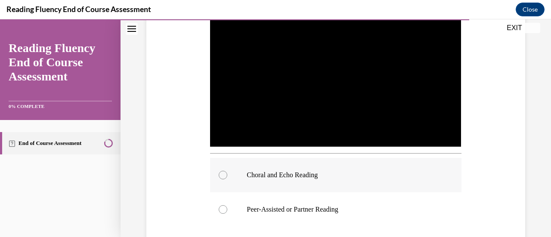
click at [221, 172] on div at bounding box center [223, 175] width 9 height 9
click at [221, 172] on input "Choral and Echo Reading" at bounding box center [223, 175] width 9 height 9
radio input "true"
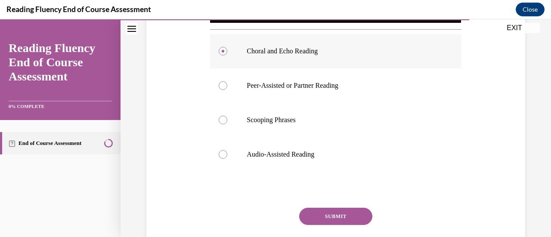
scroll to position [326, 0]
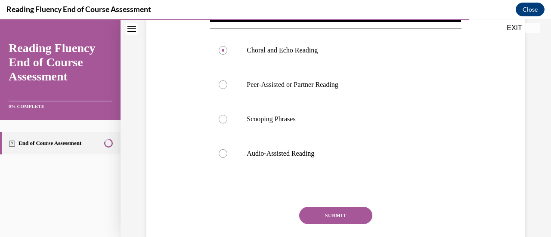
click at [339, 210] on button "SUBMIT" at bounding box center [335, 215] width 73 height 17
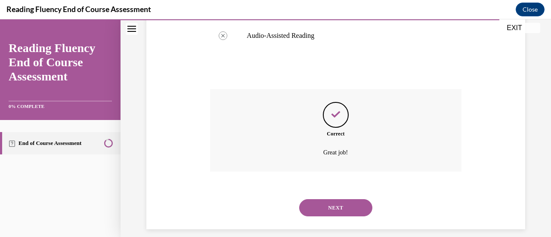
scroll to position [451, 0]
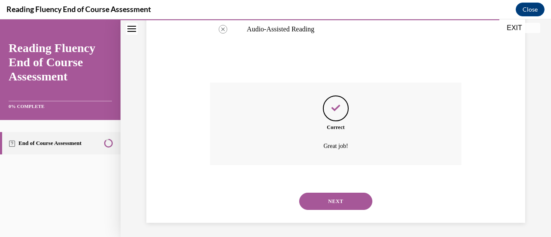
click at [344, 194] on button "NEXT" at bounding box center [335, 201] width 73 height 17
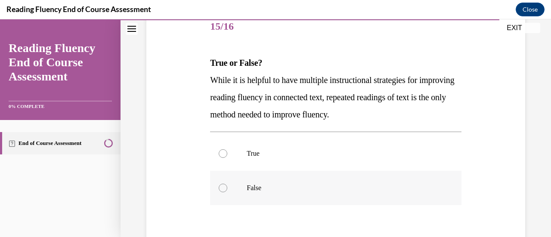
scroll to position [110, 0]
click at [222, 187] on div at bounding box center [223, 187] width 9 height 9
click at [222, 187] on input "False" at bounding box center [223, 187] width 9 height 9
radio input "true"
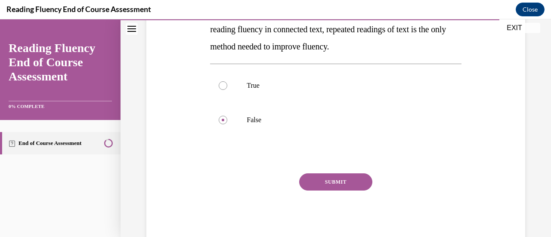
click at [327, 186] on button "SUBMIT" at bounding box center [335, 182] width 73 height 17
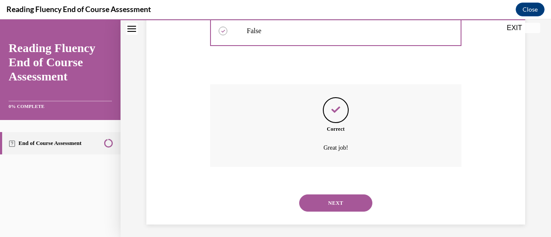
scroll to position [271, 0]
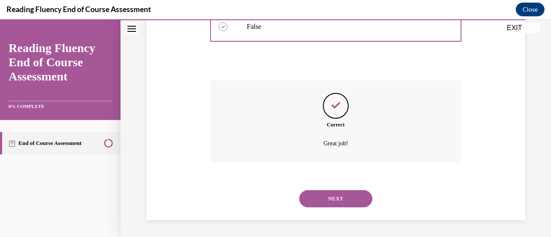
click at [335, 197] on button "NEXT" at bounding box center [335, 198] width 73 height 17
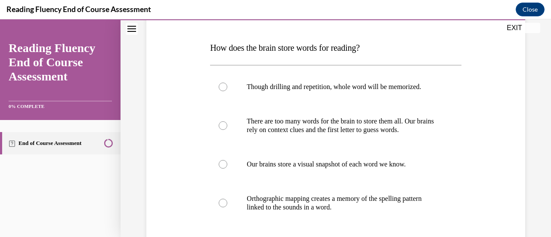
scroll to position [124, 0]
click at [223, 203] on div at bounding box center [223, 203] width 9 height 9
click at [223, 203] on input "Orthographic mapping creates a memory of the spelling pattern linked to the sou…" at bounding box center [223, 203] width 9 height 9
radio input "true"
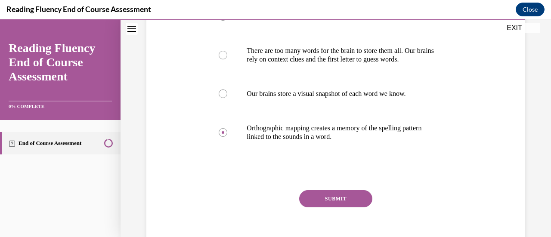
click at [323, 197] on button "SUBMIT" at bounding box center [335, 198] width 73 height 17
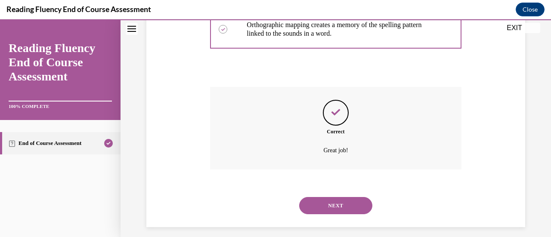
scroll to position [306, 0]
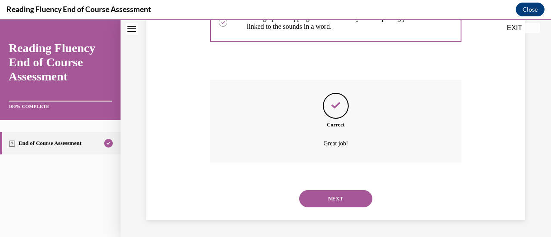
click at [323, 197] on button "NEXT" at bounding box center [335, 198] width 73 height 17
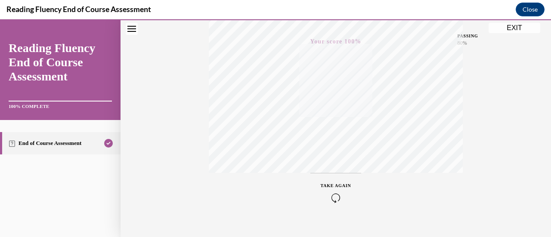
scroll to position [223, 0]
